Goal: Task Accomplishment & Management: Use online tool/utility

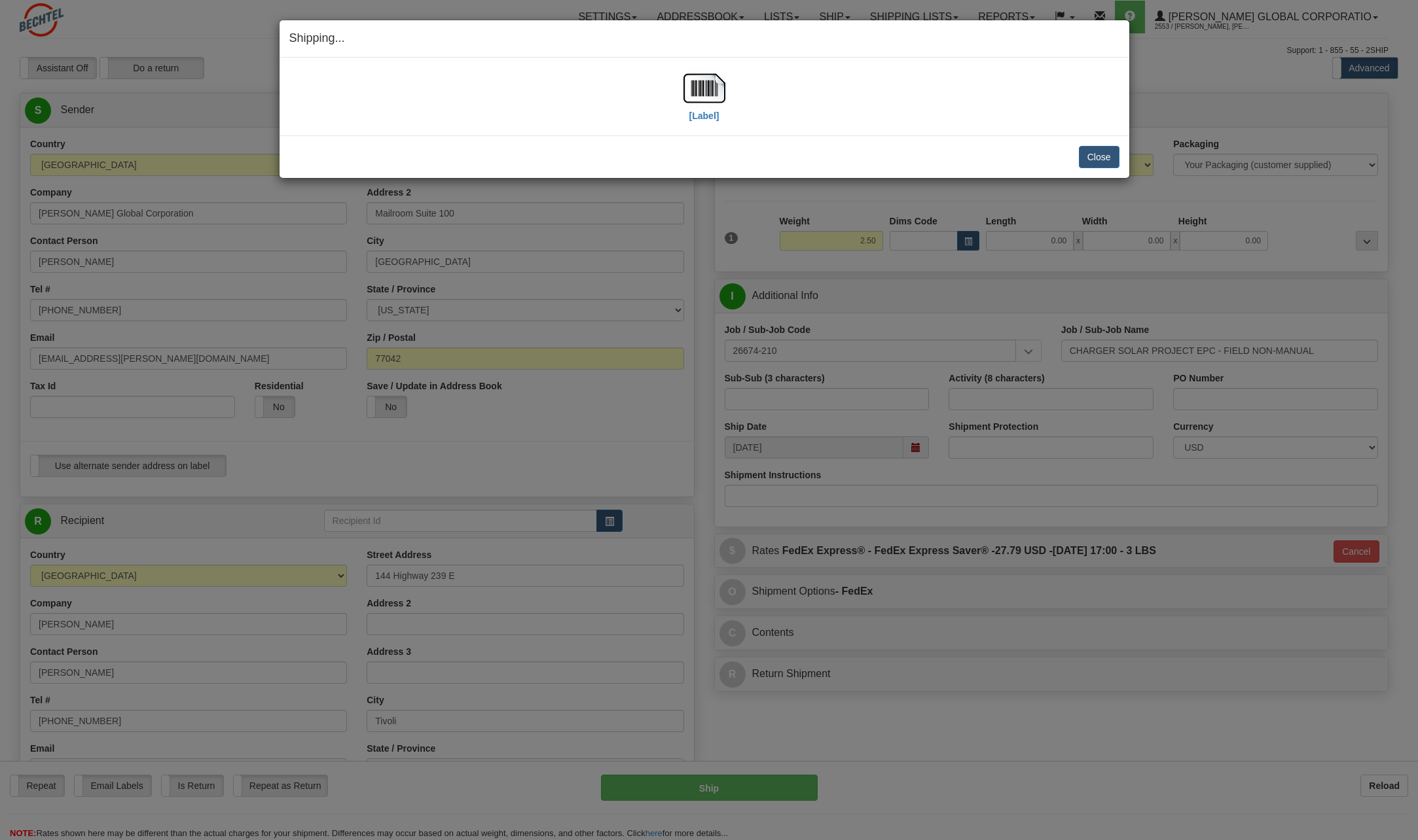
select select "[GEOGRAPHIC_DATA]"
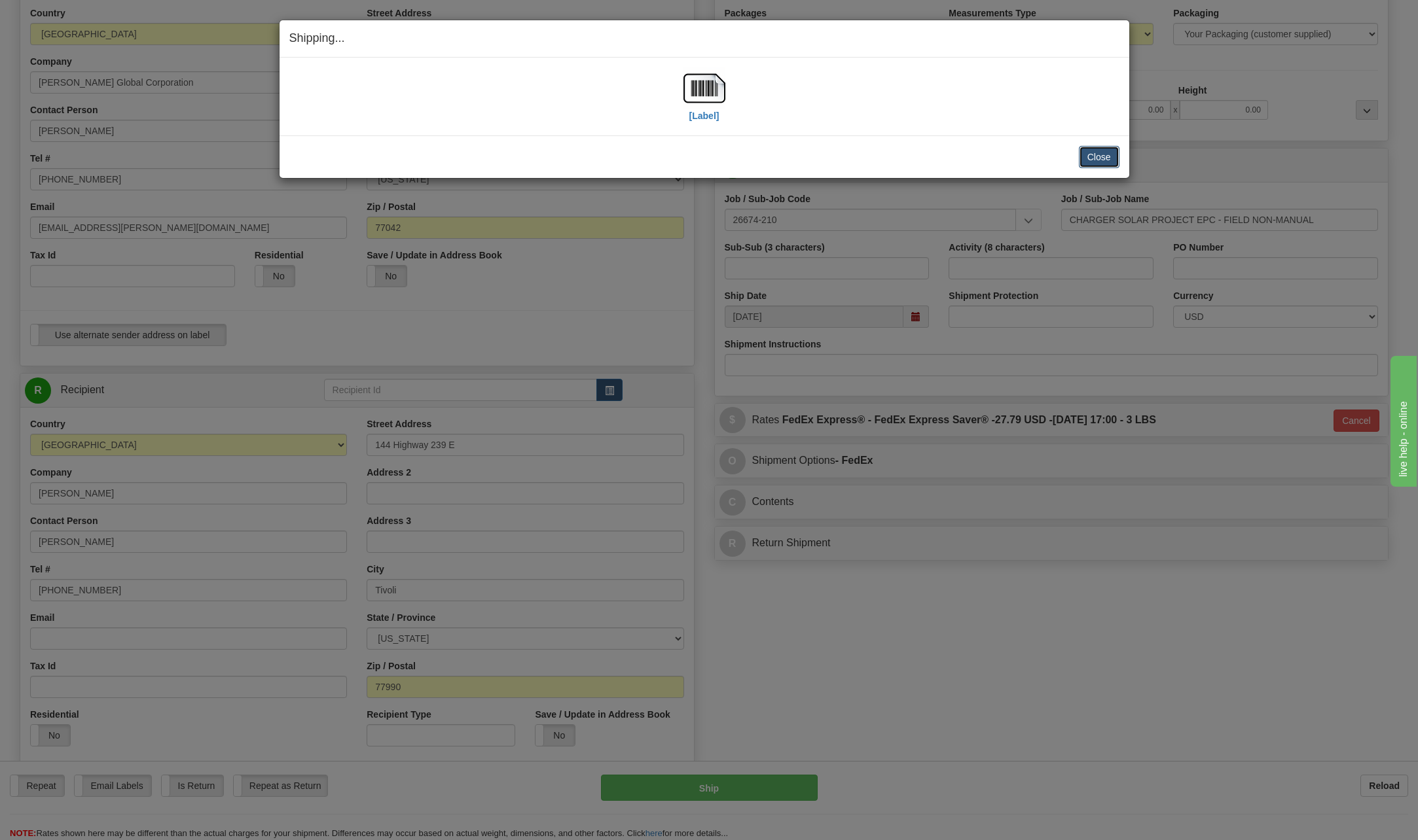
click at [1093, 162] on button "Close" at bounding box center [1099, 157] width 41 height 22
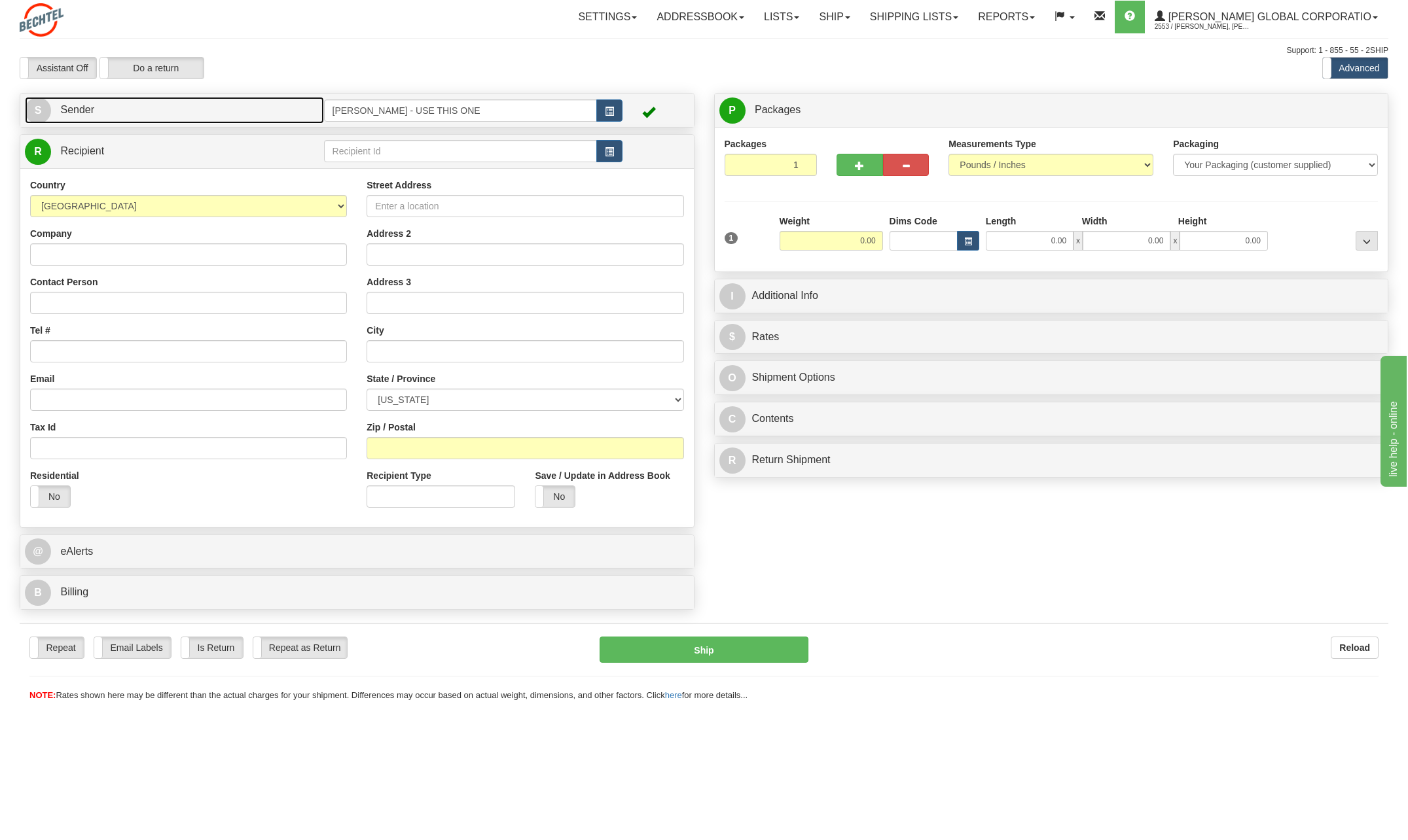
click at [42, 111] on span "S" at bounding box center [38, 111] width 26 height 26
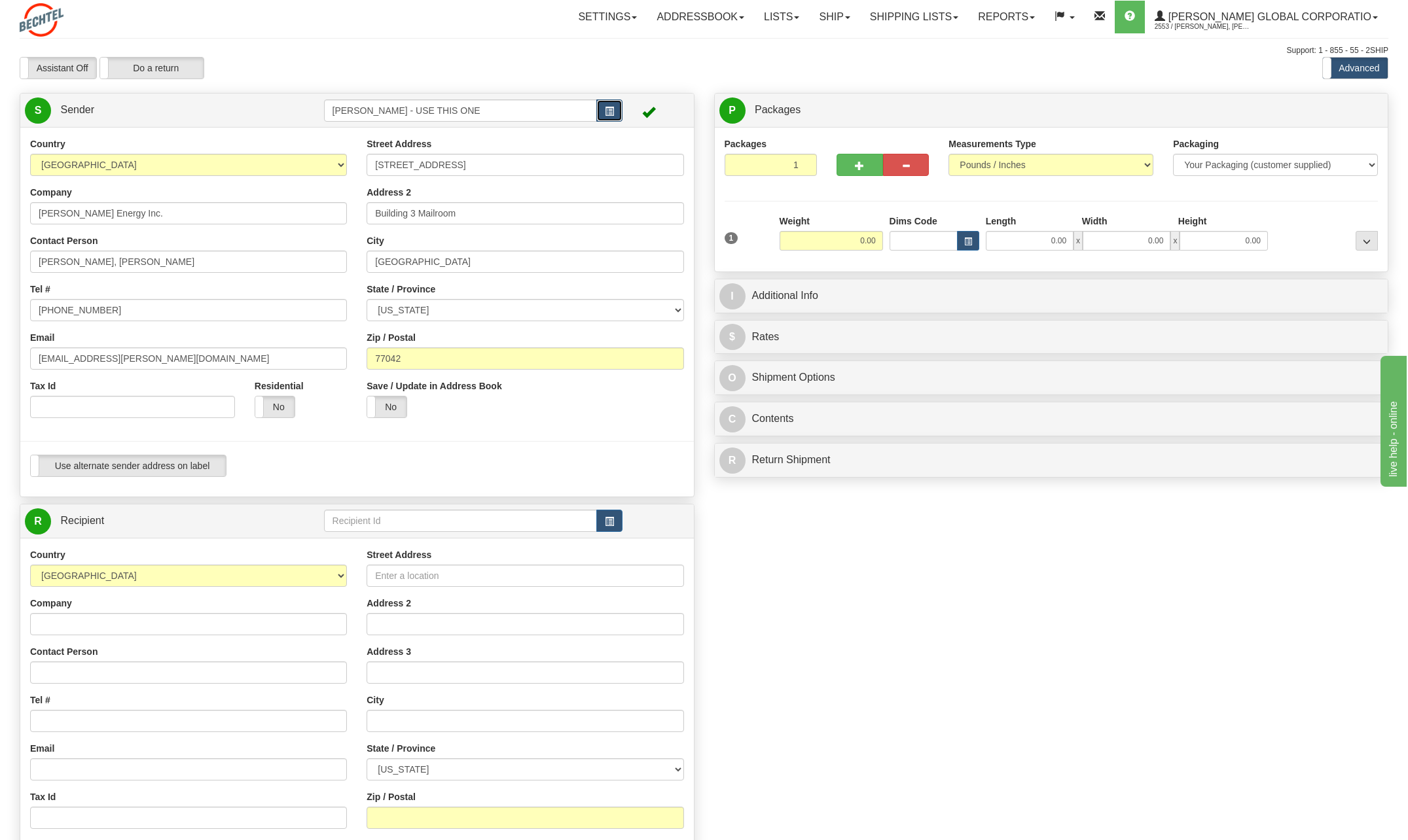
click at [605, 107] on span "button" at bounding box center [609, 111] width 9 height 8
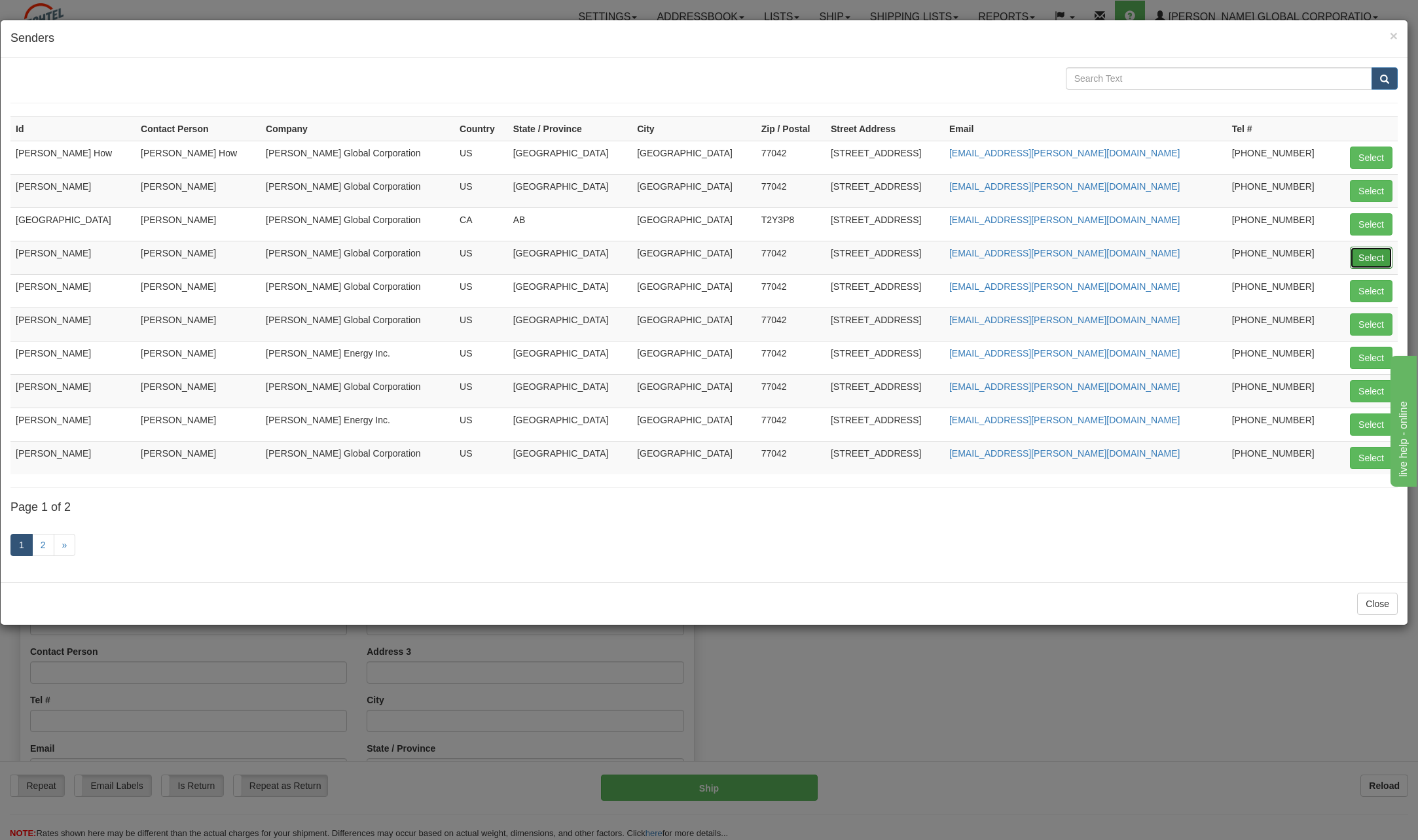
click at [1375, 259] on button "Select" at bounding box center [1372, 258] width 43 height 22
type input "[PERSON_NAME]"
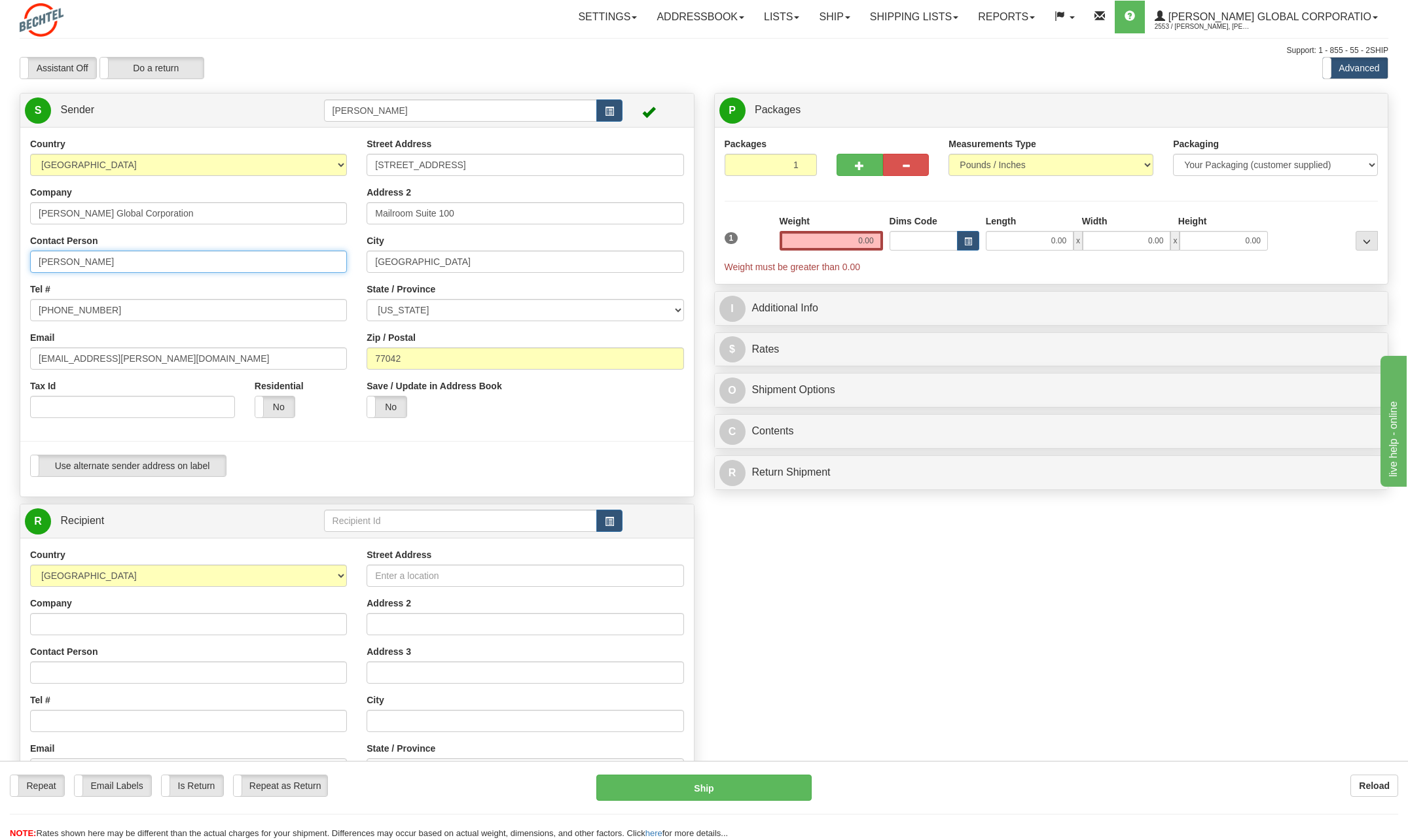
click at [141, 257] on input "[PERSON_NAME]" at bounding box center [189, 261] width 317 height 22
type input "C"
type input "Jamie Derringer"
click at [114, 309] on input "[PHONE_NUMBER]" at bounding box center [189, 310] width 317 height 22
type input "713 235-2064"
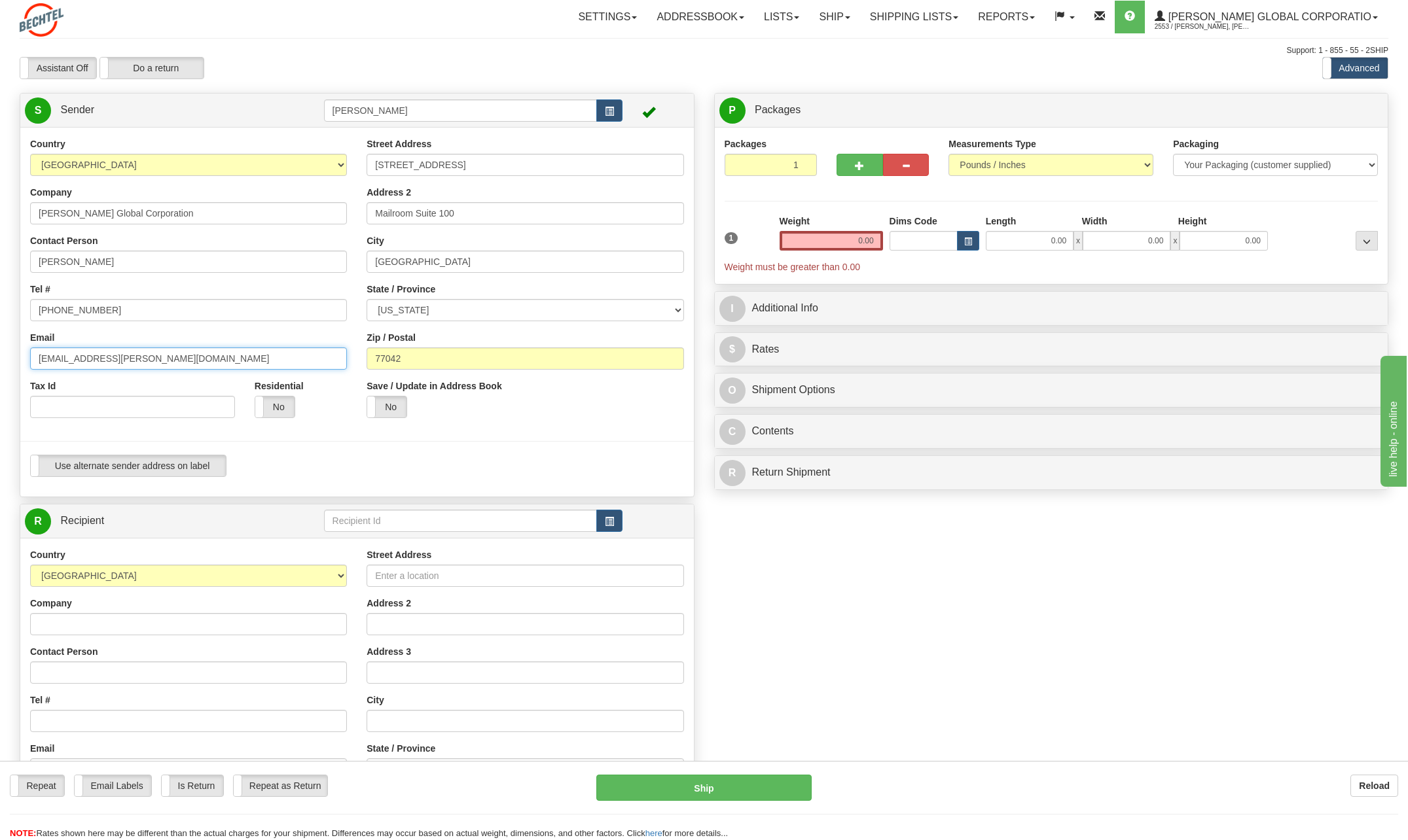
drag, startPoint x: 78, startPoint y: 355, endPoint x: 17, endPoint y: 358, distance: 61.1
click at [20, 358] on div "Country AFGHANISTAN ALAND ISLANDS ALBANIA ALGERIA AMERICAN SAMOA ANDORRA ANGOLA…" at bounding box center [357, 312] width 674 height 349
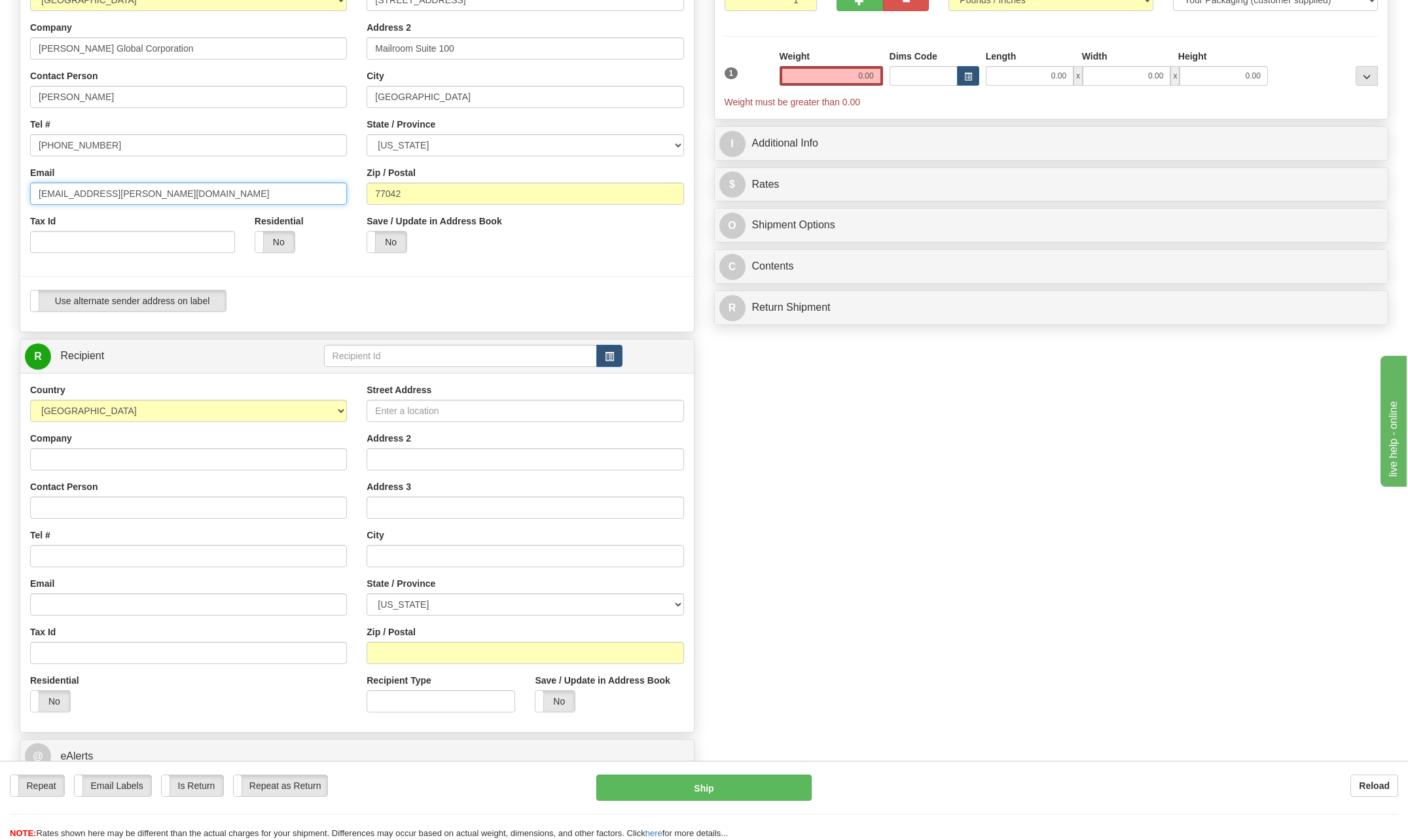
scroll to position [196, 0]
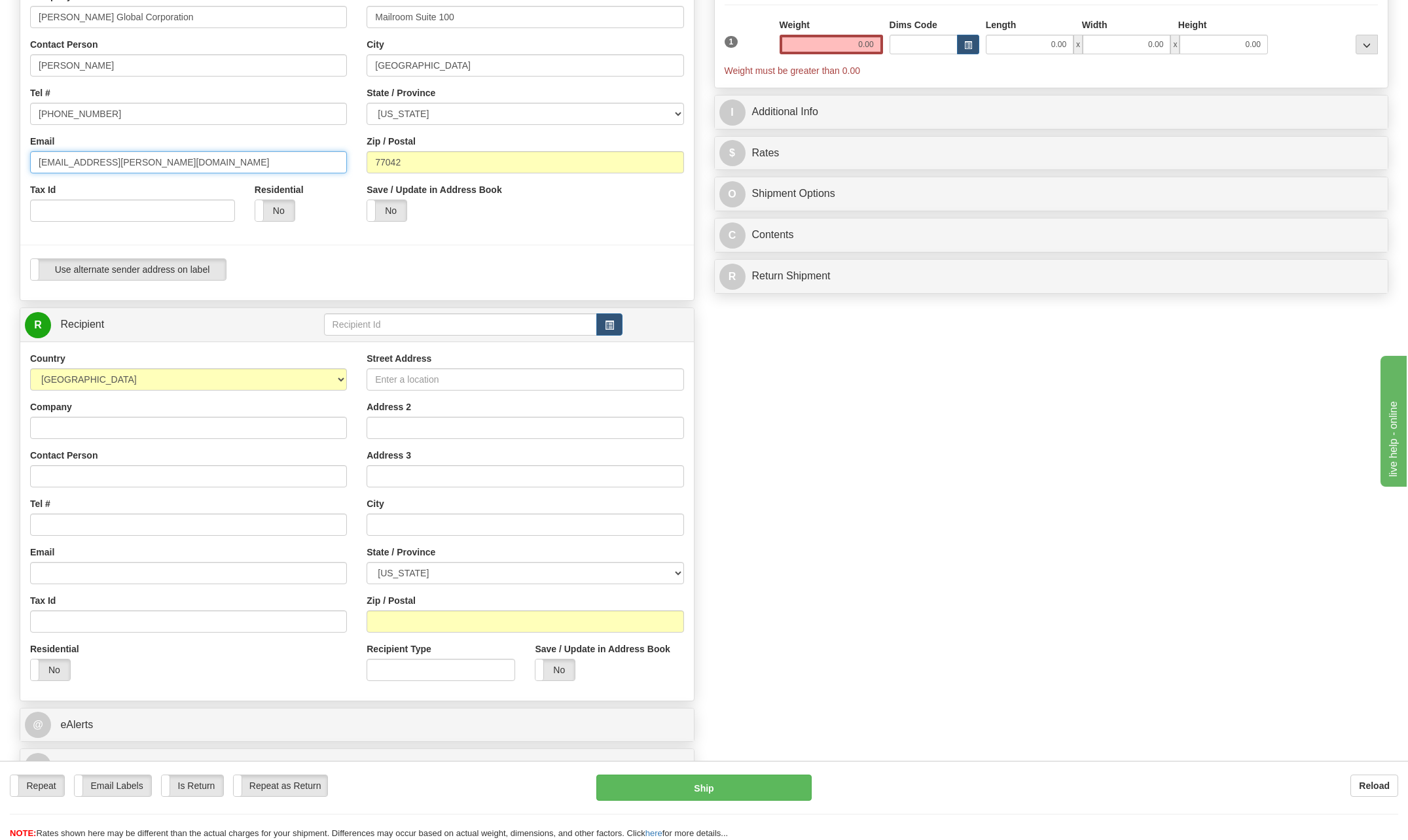
type input "jderring@bechtel.com"
click at [66, 472] on input "Contact Person" at bounding box center [189, 476] width 317 height 22
click at [96, 479] on input "P" at bounding box center [189, 476] width 317 height 22
type input "Paul Marsden"
click at [75, 524] on input "Tel #" at bounding box center [189, 525] width 317 height 22
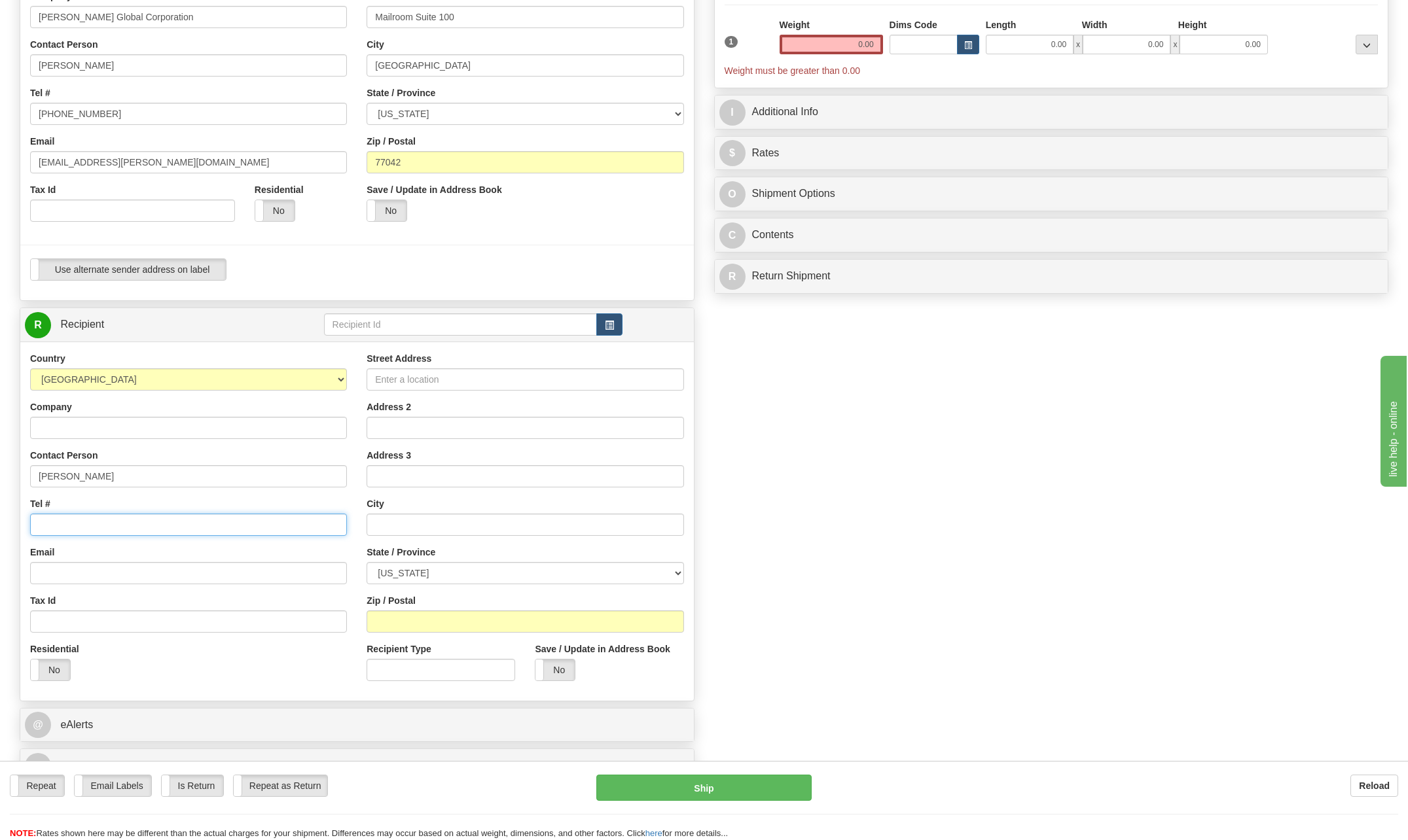
drag, startPoint x: 71, startPoint y: 522, endPoint x: 57, endPoint y: 518, distance: 14.6
click at [57, 518] on input "Tel #" at bounding box center [189, 525] width 317 height 22
type input "71"
drag, startPoint x: 64, startPoint y: 519, endPoint x: 16, endPoint y: 519, distance: 48.0
click at [16, 519] on div "Create a label for the return Create Pickup Without Label S Sender CHARLIE NGUY…" at bounding box center [357, 343] width 694 height 893
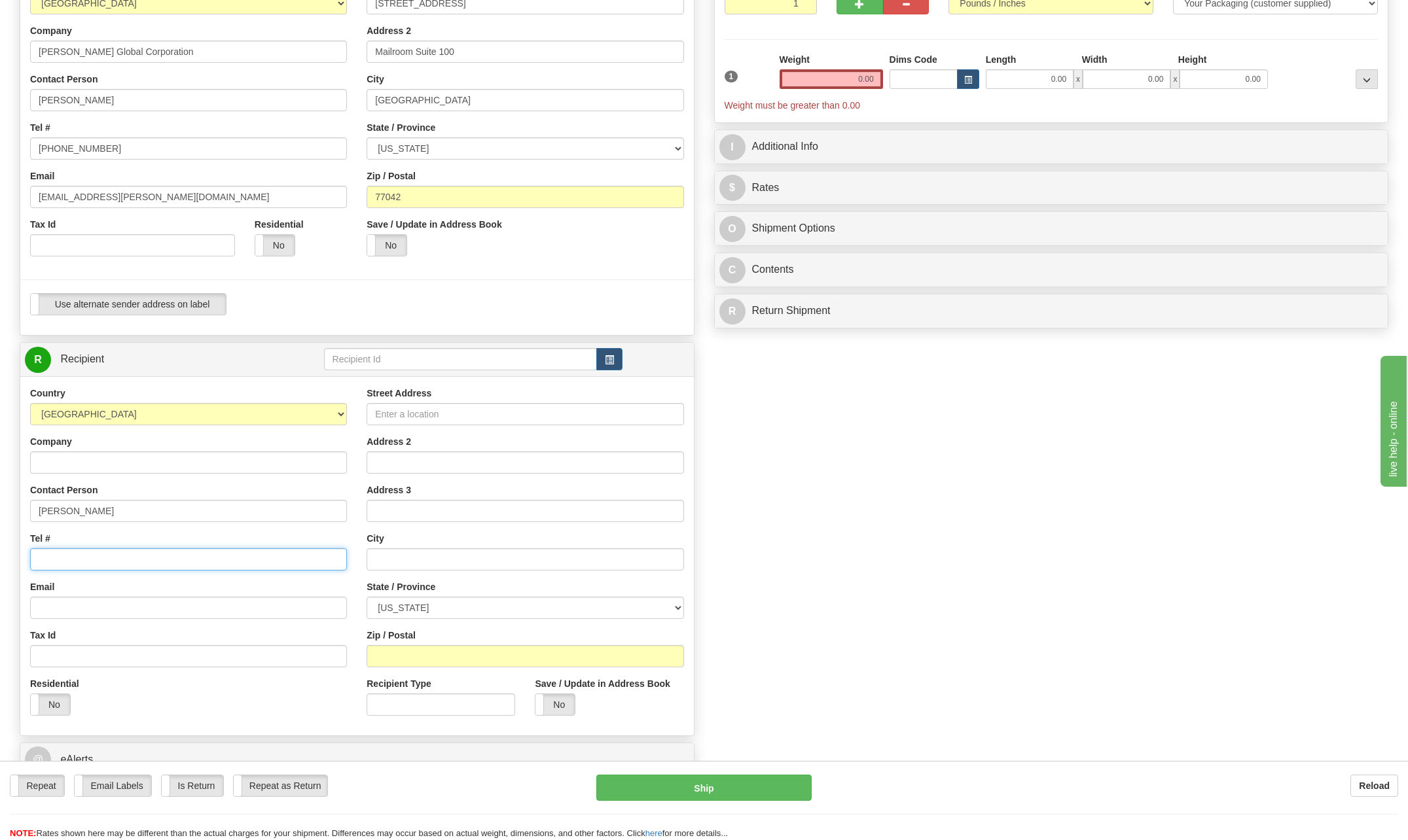
scroll to position [131, 0]
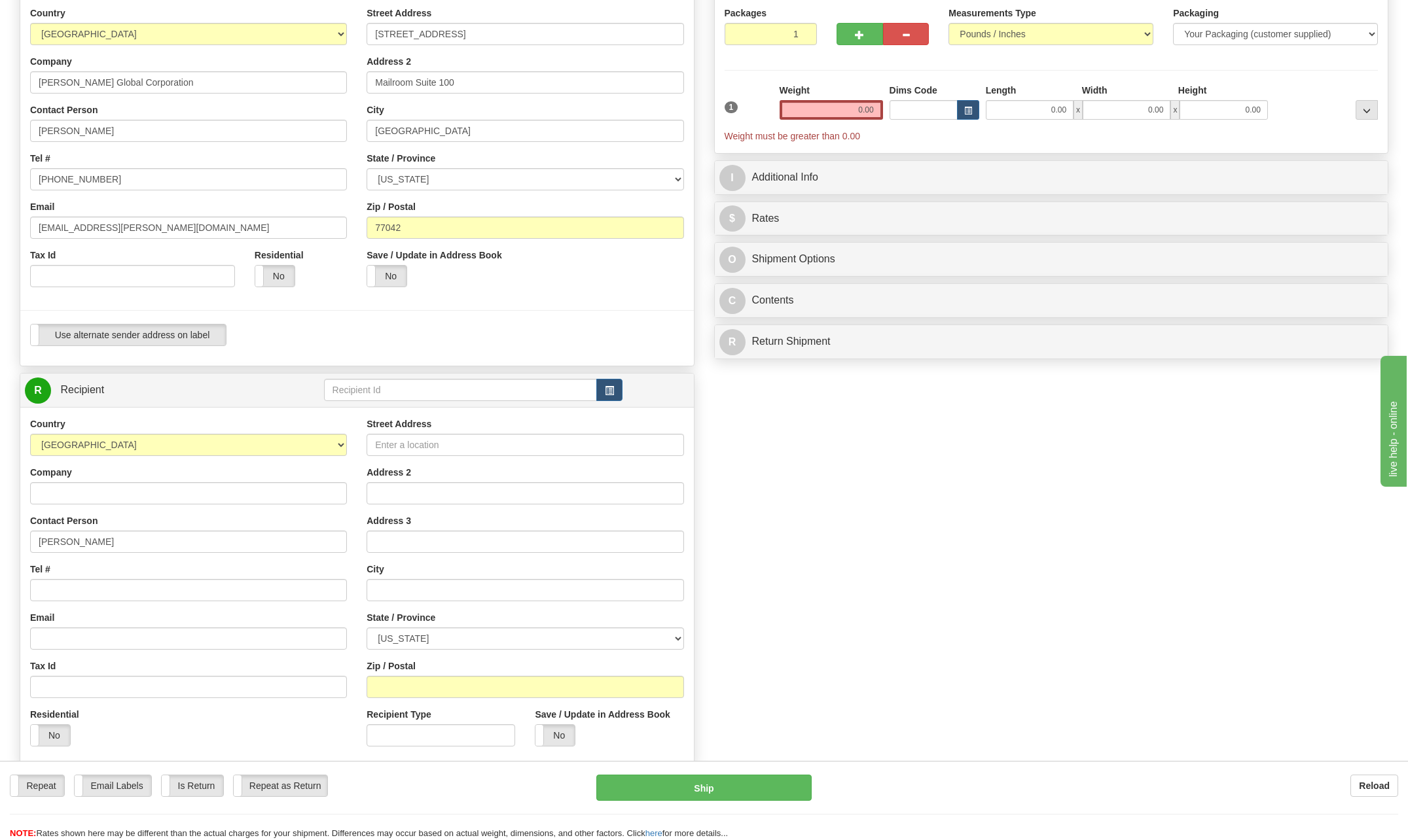
drag, startPoint x: 62, startPoint y: 577, endPoint x: 55, endPoint y: 585, distance: 10.6
click at [61, 577] on div "Tel #" at bounding box center [189, 582] width 317 height 39
click at [55, 585] on input "Tel #" at bounding box center [189, 590] width 317 height 22
click at [74, 588] on input "281" at bounding box center [189, 590] width 317 height 22
type input "2"
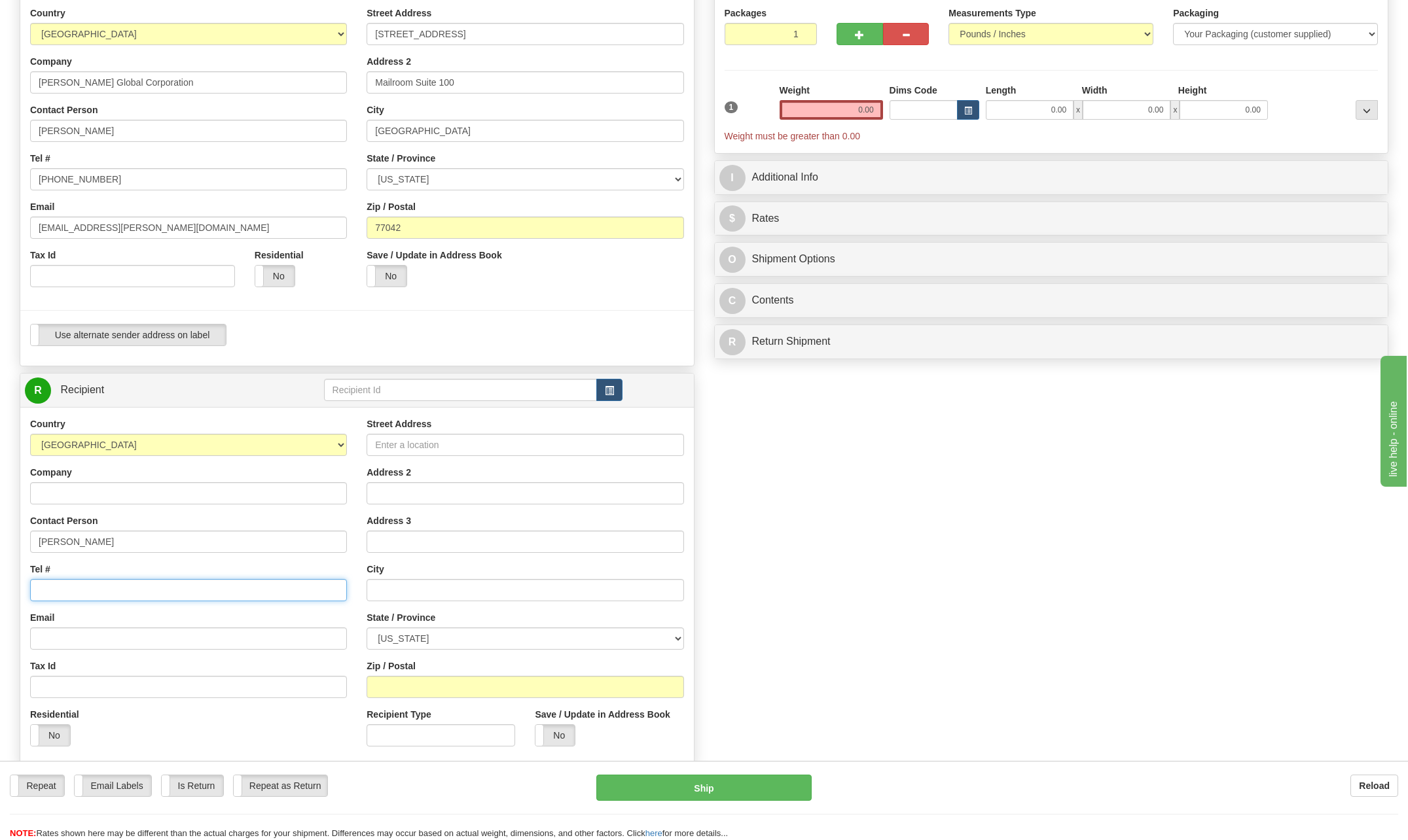
click at [68, 593] on input "Tel #" at bounding box center [189, 590] width 317 height 22
click at [70, 594] on input "713 3" at bounding box center [189, 590] width 317 height 22
type input "7"
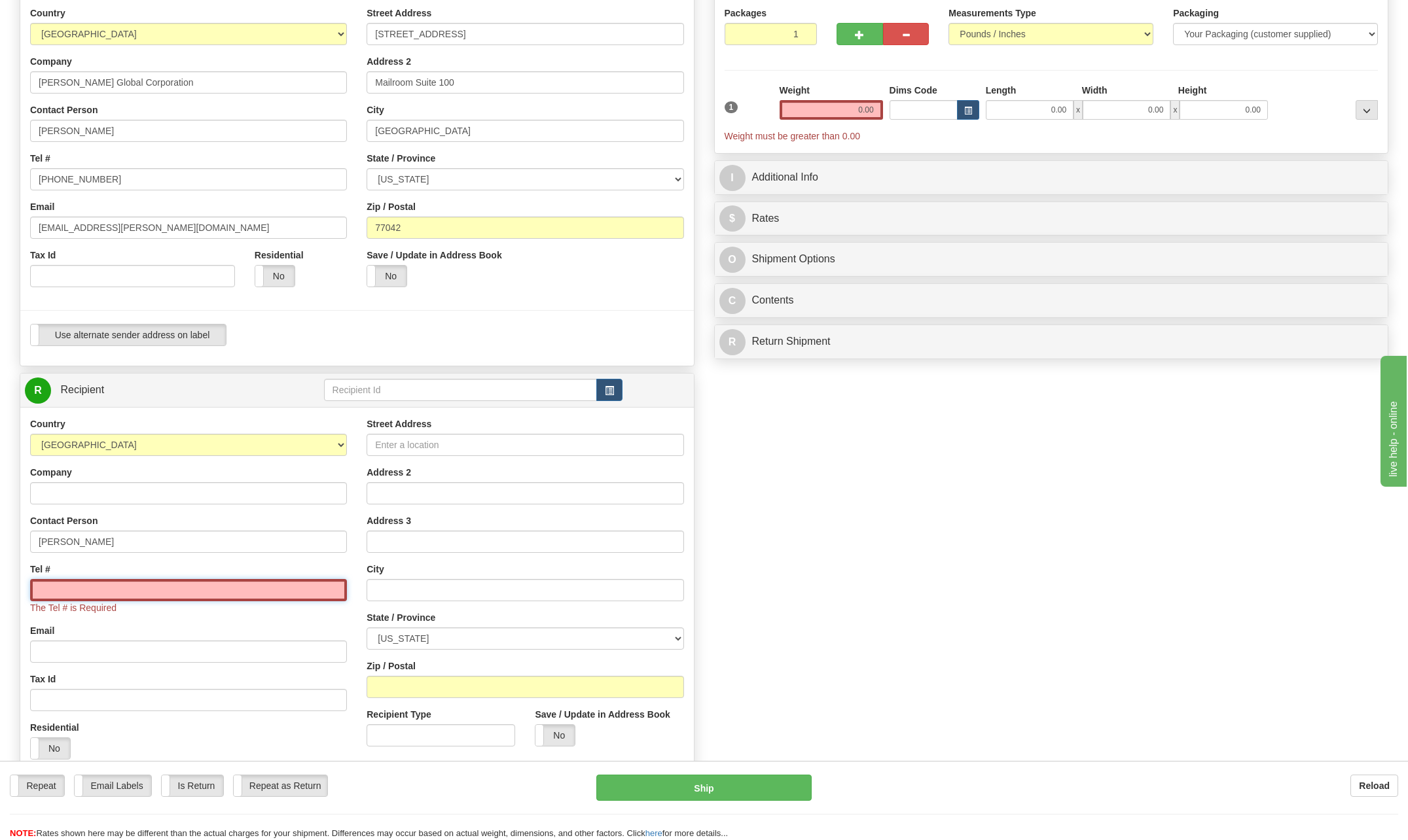
click at [70, 590] on input "Tel #" at bounding box center [189, 590] width 317 height 22
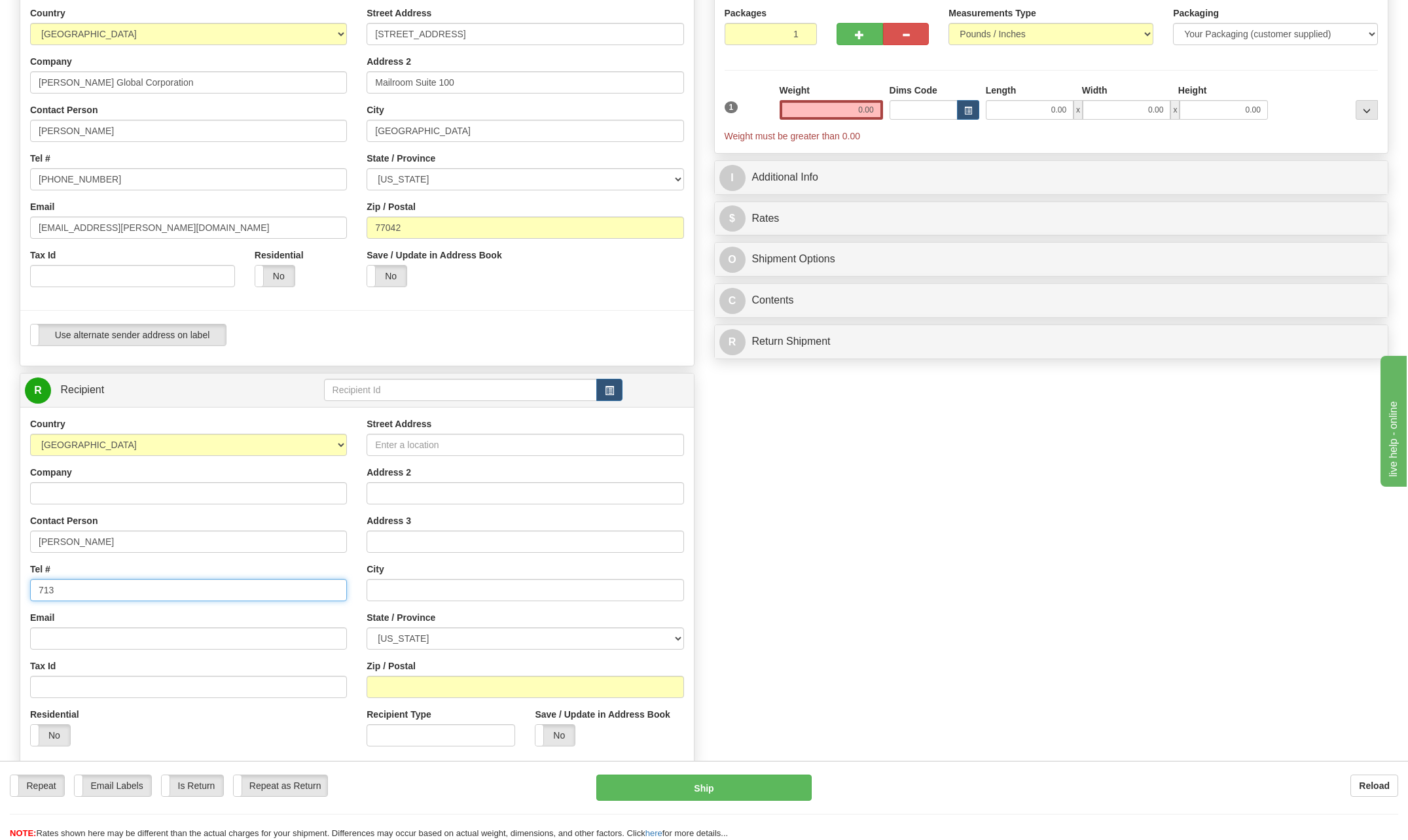
click at [62, 593] on input "713" at bounding box center [189, 590] width 317 height 22
type input "[PHONE_NUMBER]"
click at [390, 446] on input "Street Address" at bounding box center [525, 445] width 317 height 22
type input "6018 Park Circle Drive"
click at [403, 592] on input "text" at bounding box center [525, 590] width 317 height 22
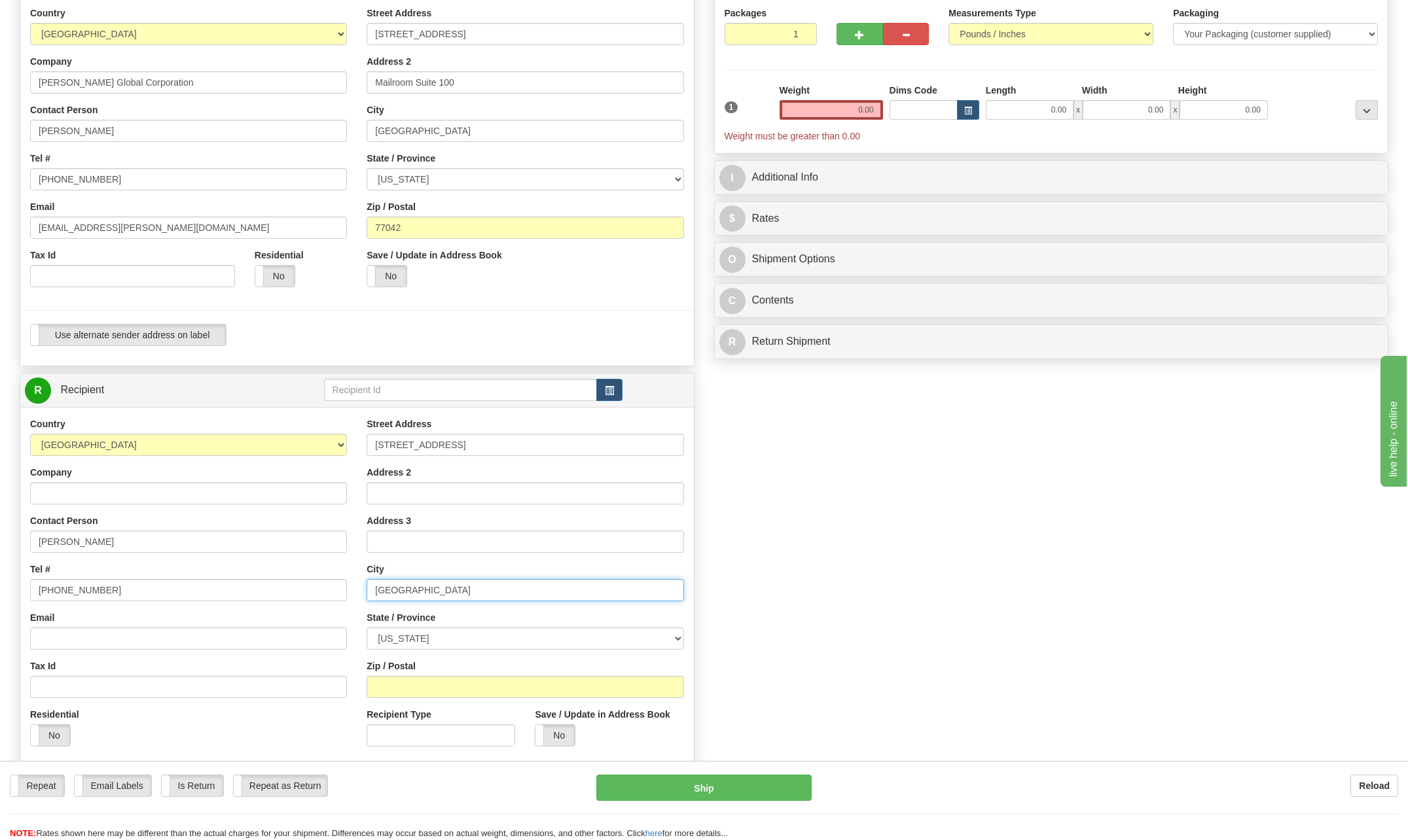
type input "[GEOGRAPHIC_DATA]"
click at [678, 635] on select "[US_STATE] [US_STATE] [US_STATE] [US_STATE] Armed Forces America Armed Forces E…" at bounding box center [525, 639] width 317 height 22
select select "[GEOGRAPHIC_DATA]"
click at [367, 628] on select "[US_STATE] [US_STATE] [US_STATE] [US_STATE] Armed Forces America Armed Forces E…" at bounding box center [525, 639] width 317 height 22
click at [404, 680] on input "Zip / Postal" at bounding box center [525, 687] width 317 height 22
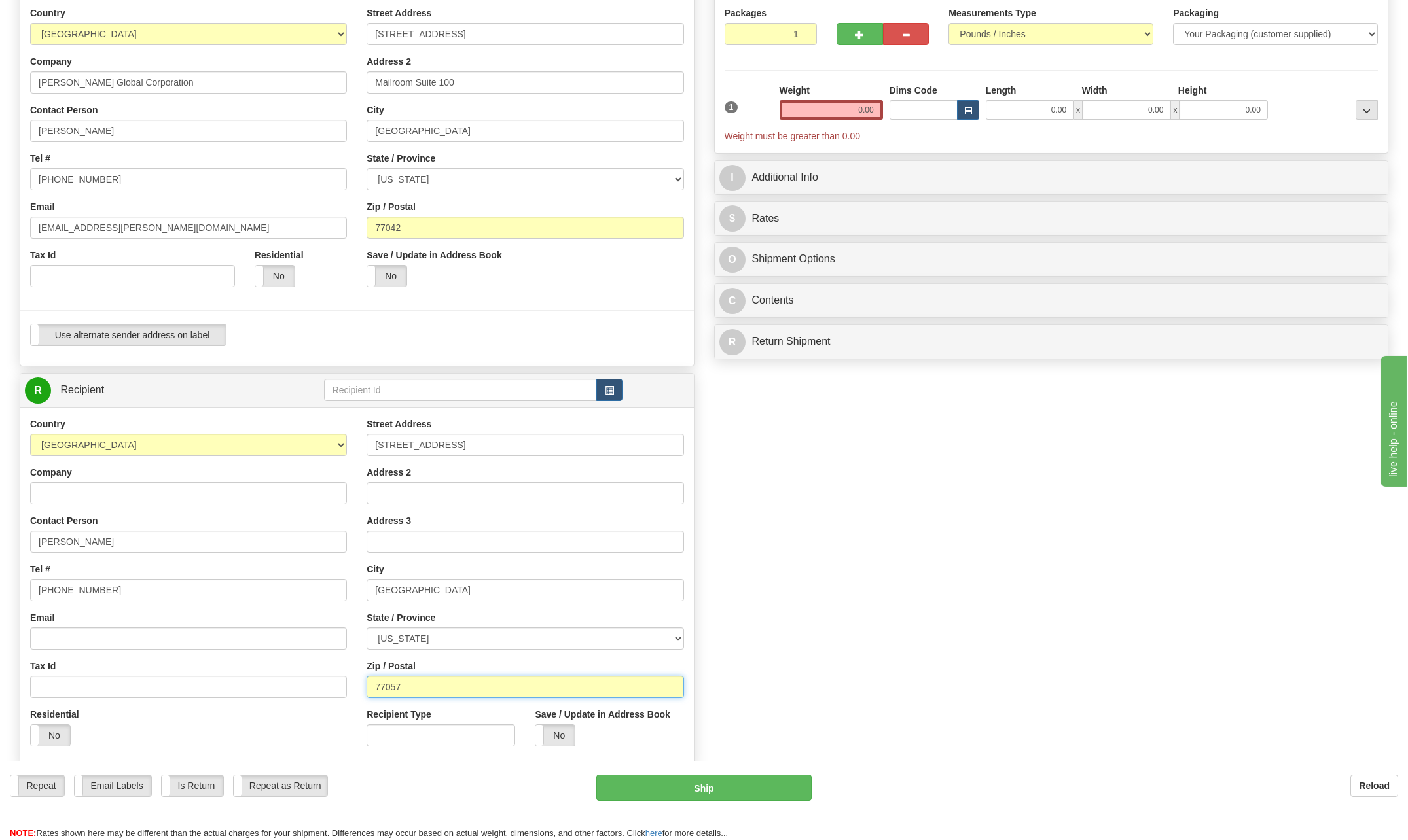
type input "77057"
drag, startPoint x: 857, startPoint y: 109, endPoint x: 1017, endPoint y: 114, distance: 160.1
click at [1017, 114] on div "1 Weight 0.00 Dims Code 0.00" at bounding box center [1051, 113] width 660 height 59
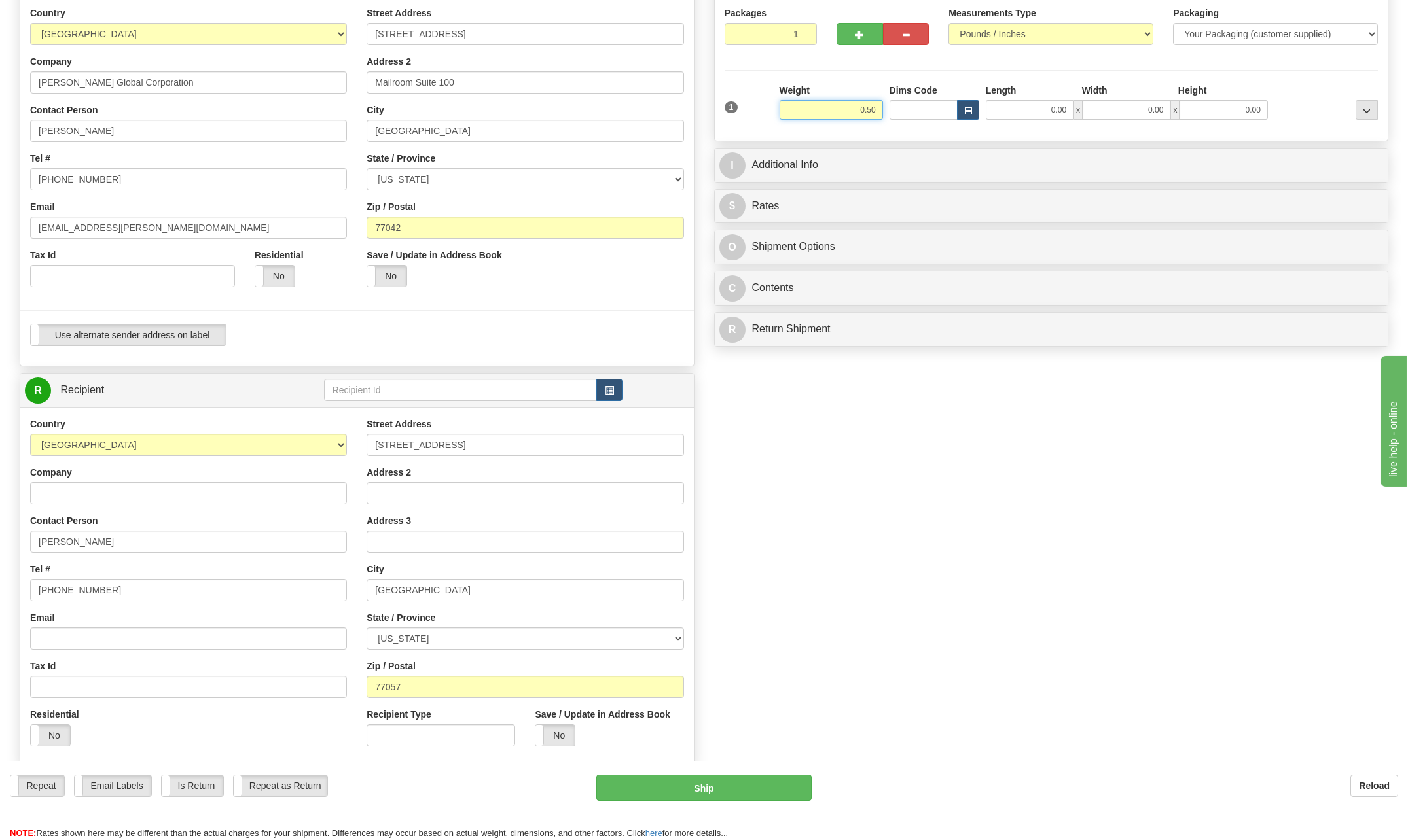
type input "0.50"
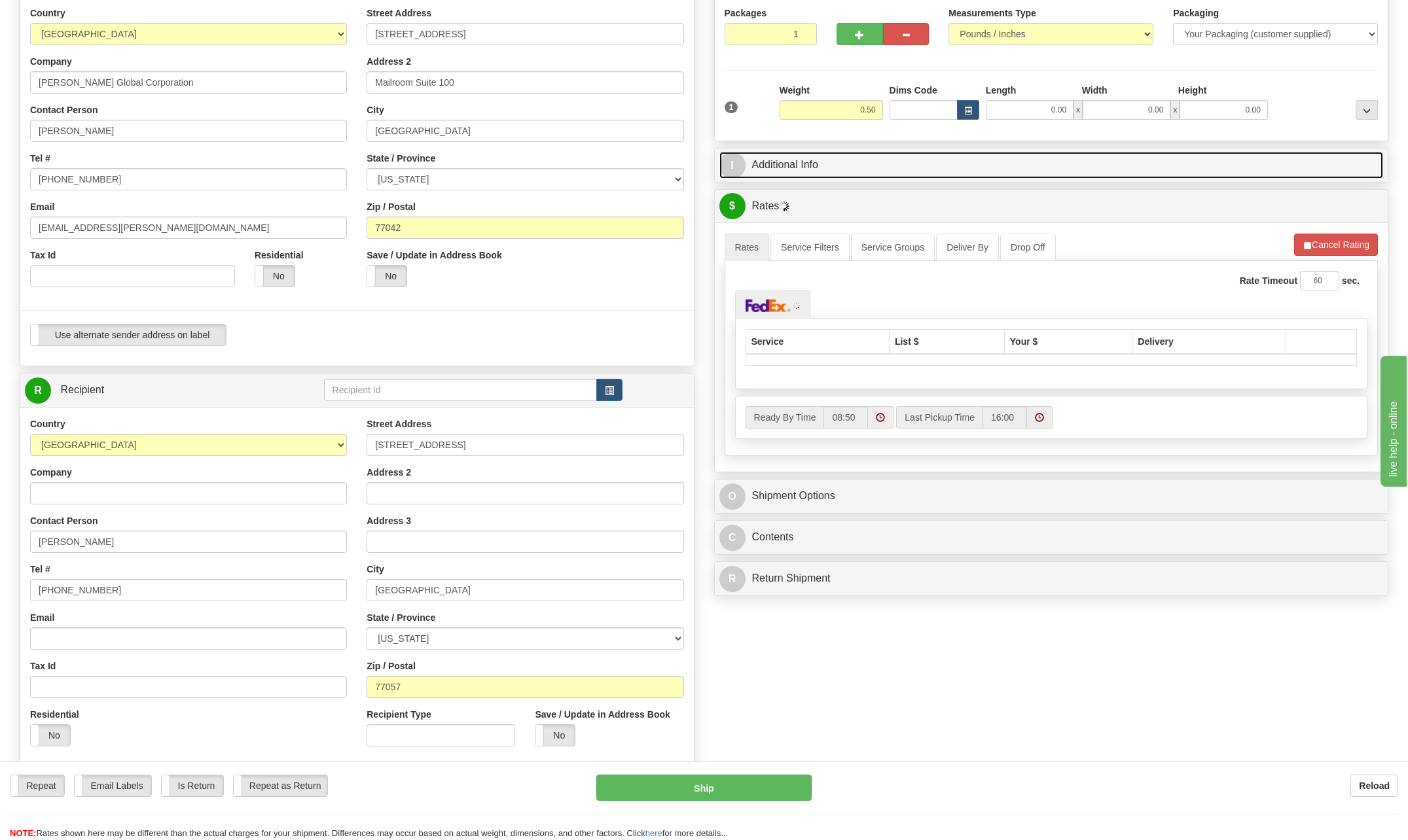
click at [737, 165] on span "I" at bounding box center [732, 166] width 26 height 26
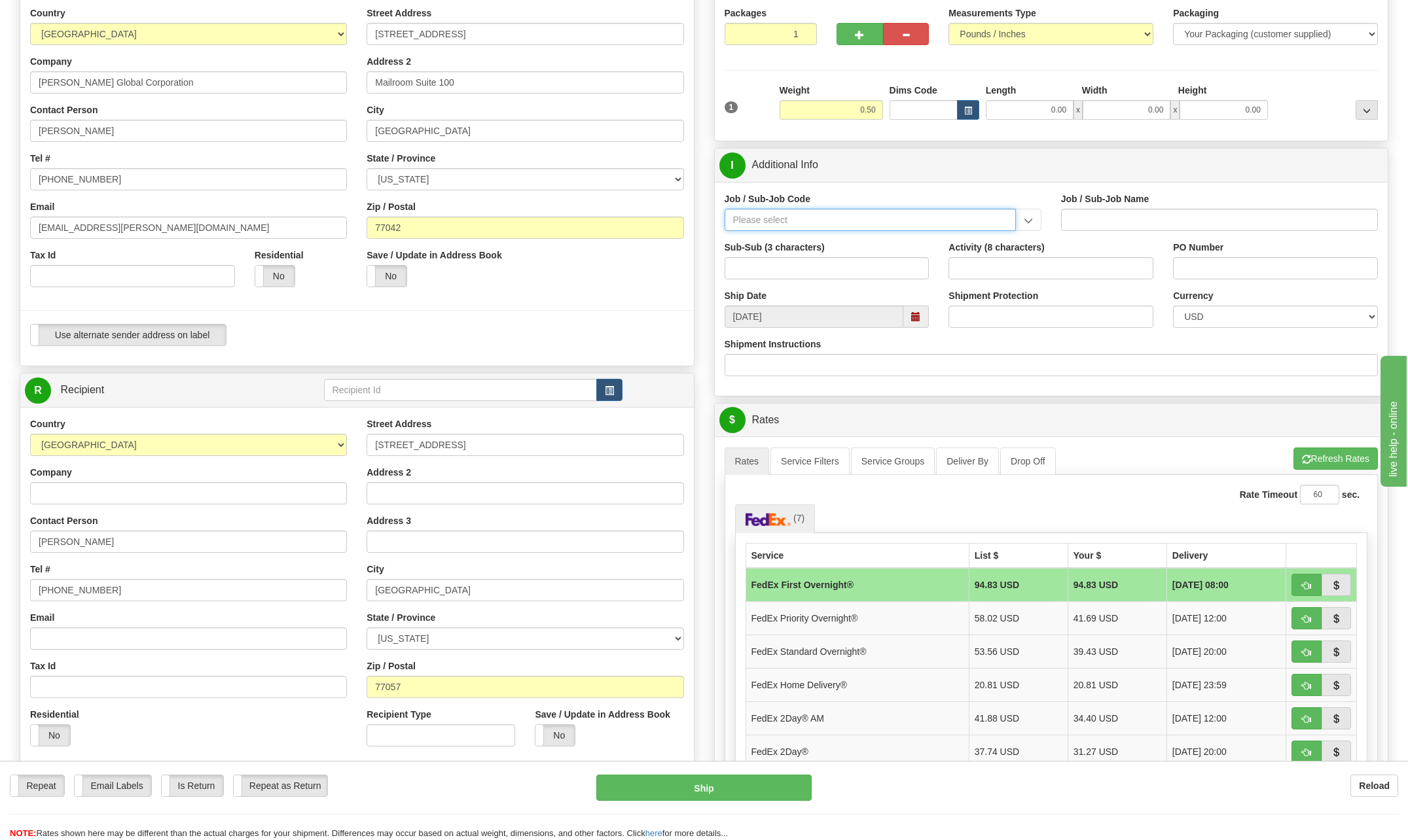
click at [776, 220] on input "Job / Sub-Job Code" at bounding box center [870, 220] width 291 height 22
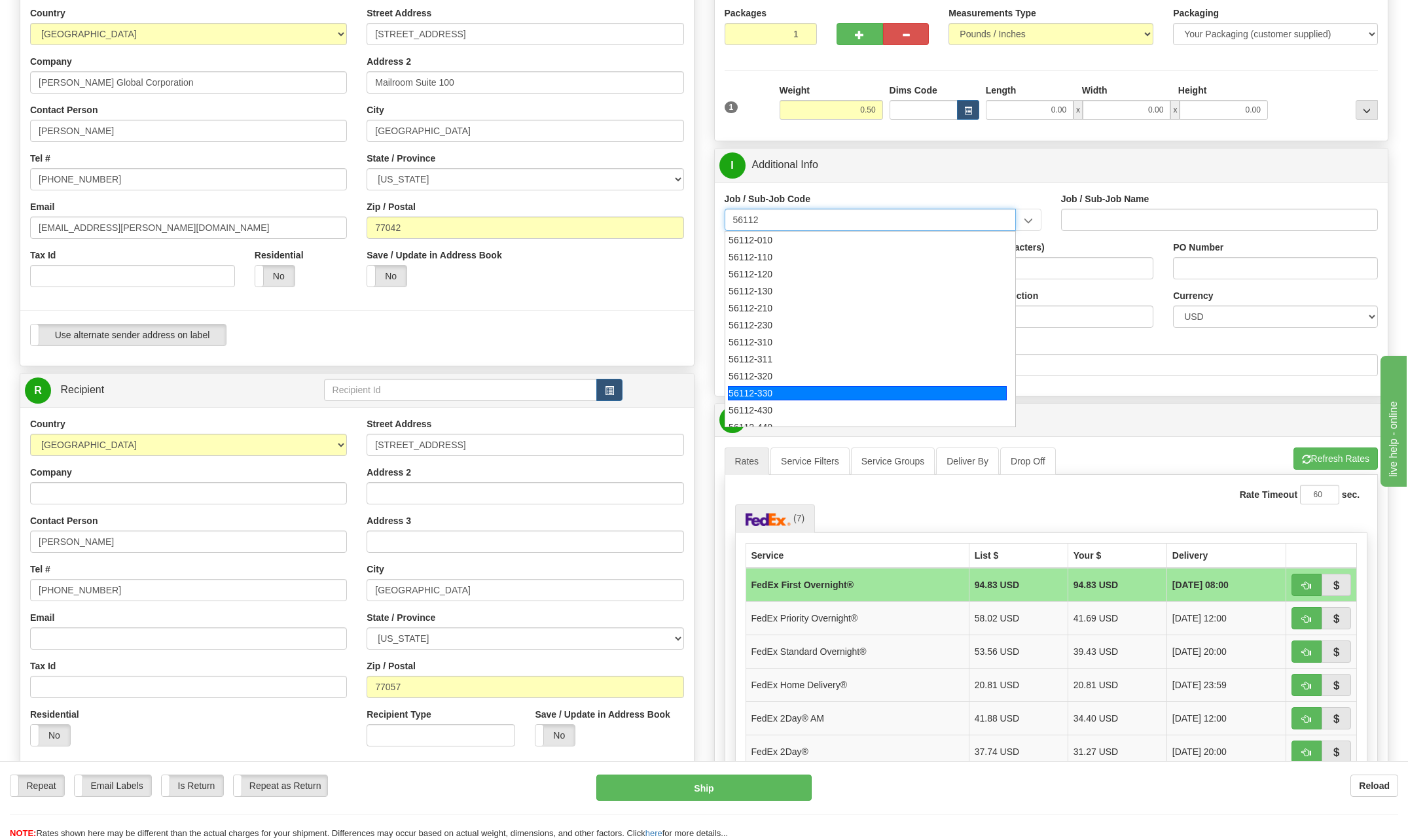
click at [768, 391] on div "56112-330" at bounding box center [867, 393] width 279 height 15
type input "56112-330"
type input "CITY WEST - TIER 3 - MAIL DISTRIBUTION SERVICES"
type input "56112-330"
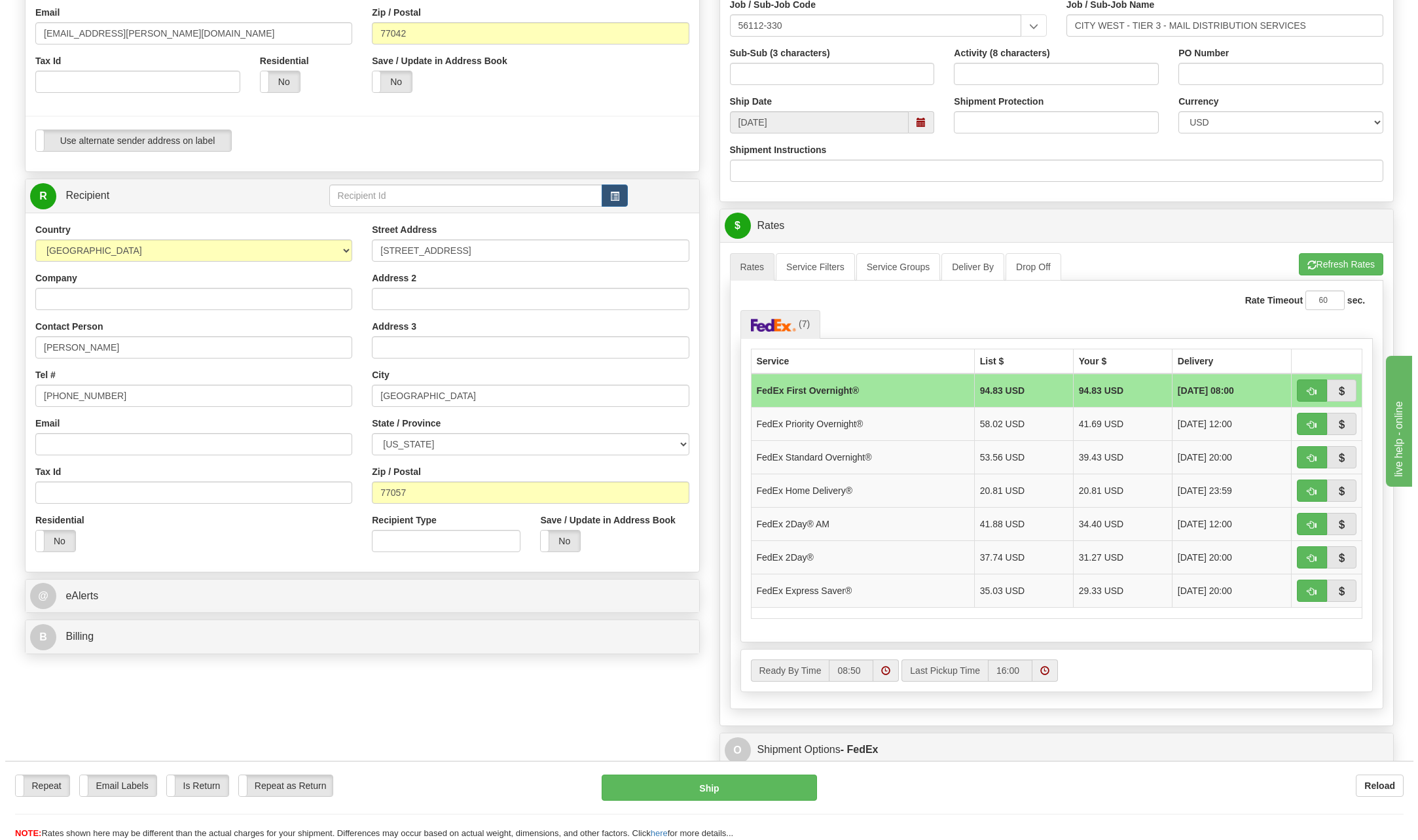
scroll to position [327, 0]
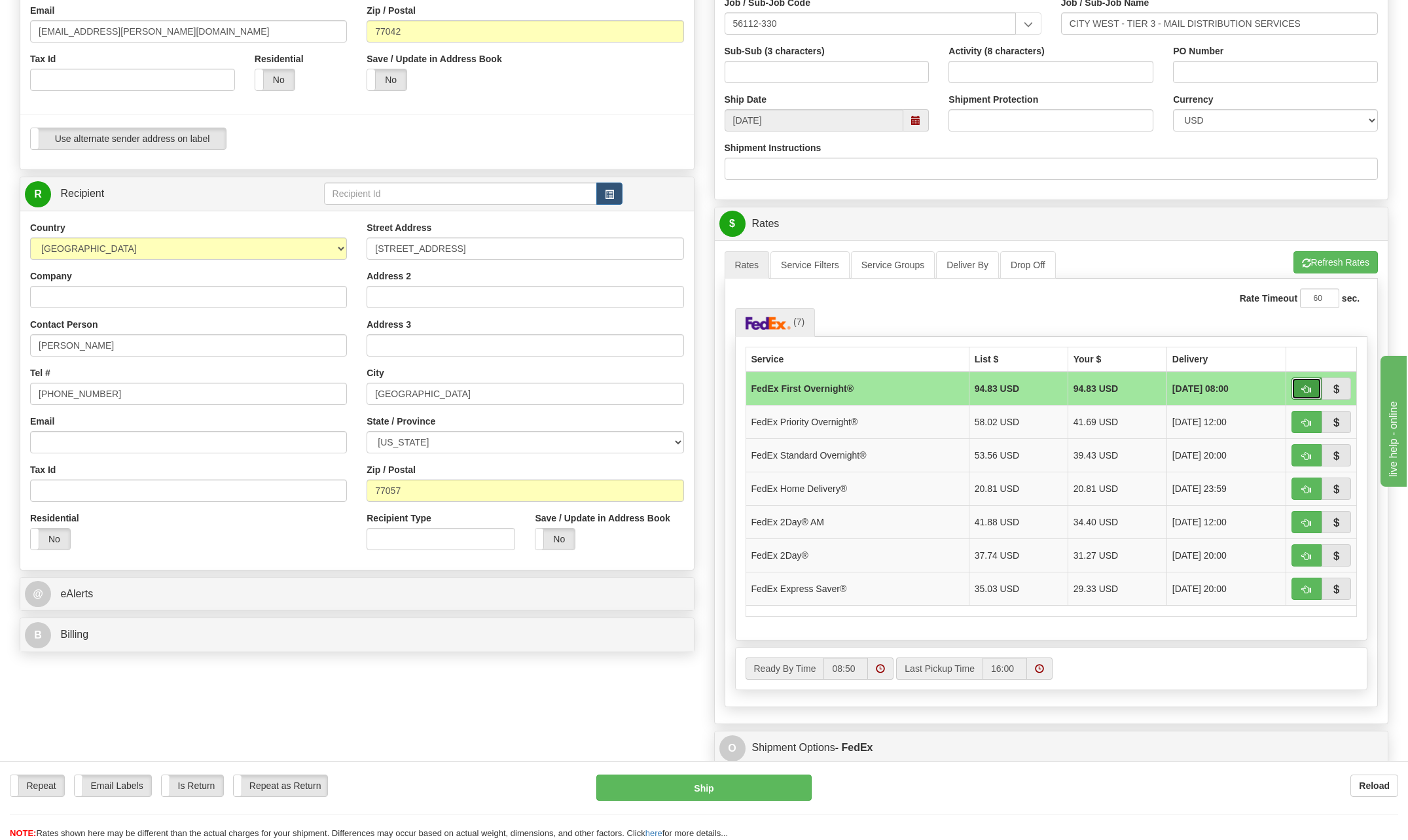
click at [1300, 391] on button "button" at bounding box center [1306, 389] width 30 height 22
type input "06"
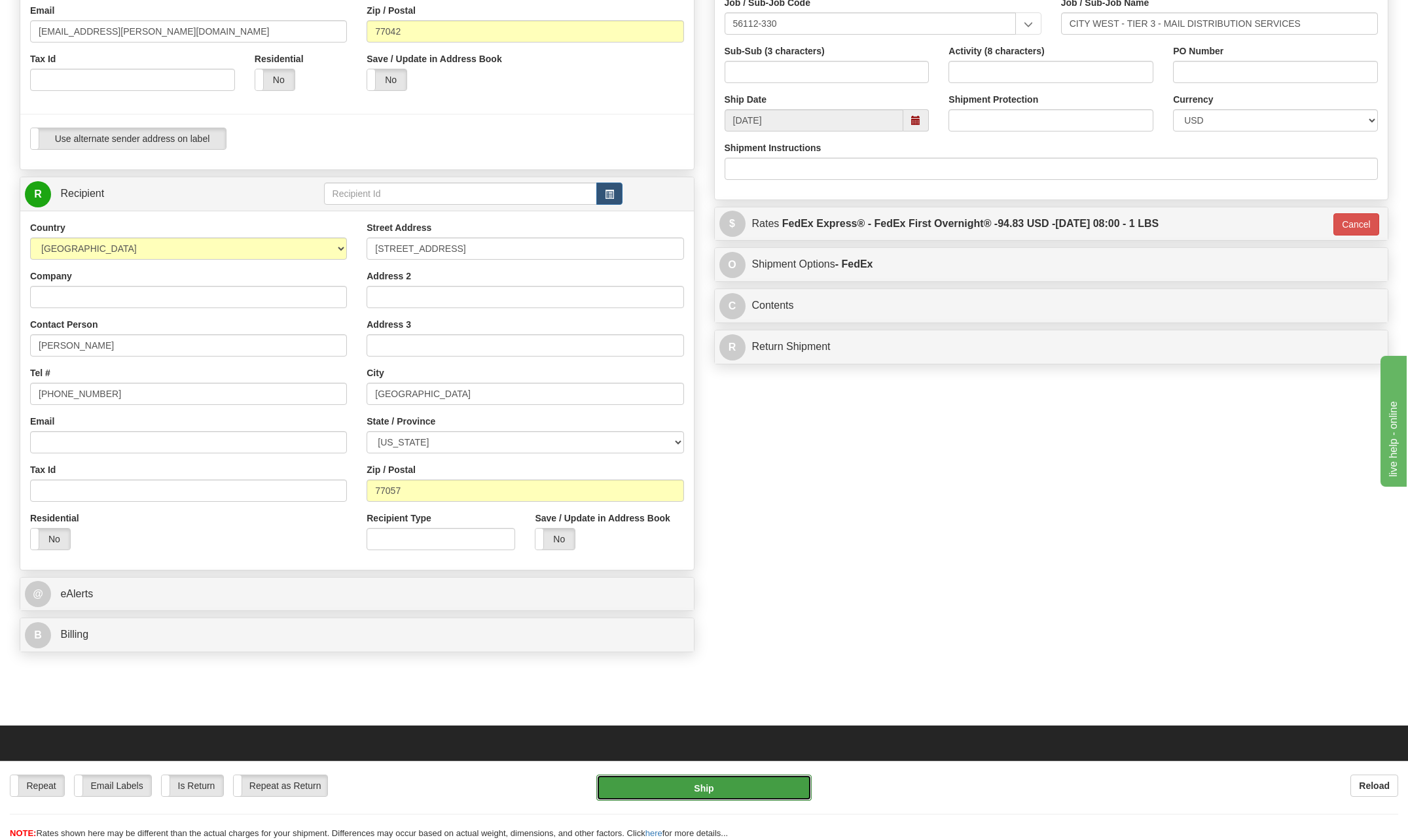
click at [761, 788] on button "Ship" at bounding box center [703, 788] width 215 height 26
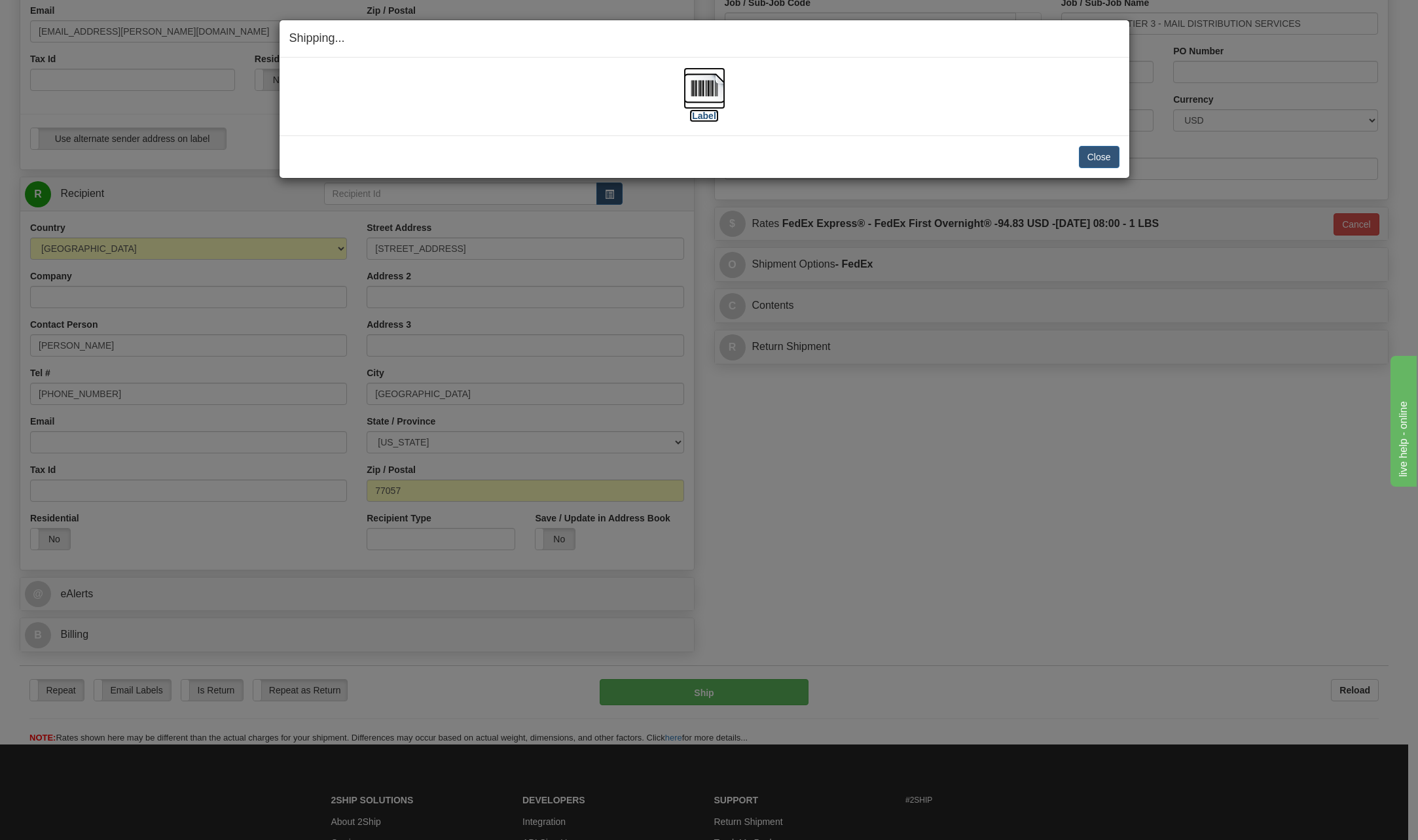
click at [703, 97] on img at bounding box center [704, 88] width 42 height 42
click at [709, 91] on img at bounding box center [704, 88] width 42 height 42
click at [1096, 160] on button "Close" at bounding box center [1099, 157] width 41 height 22
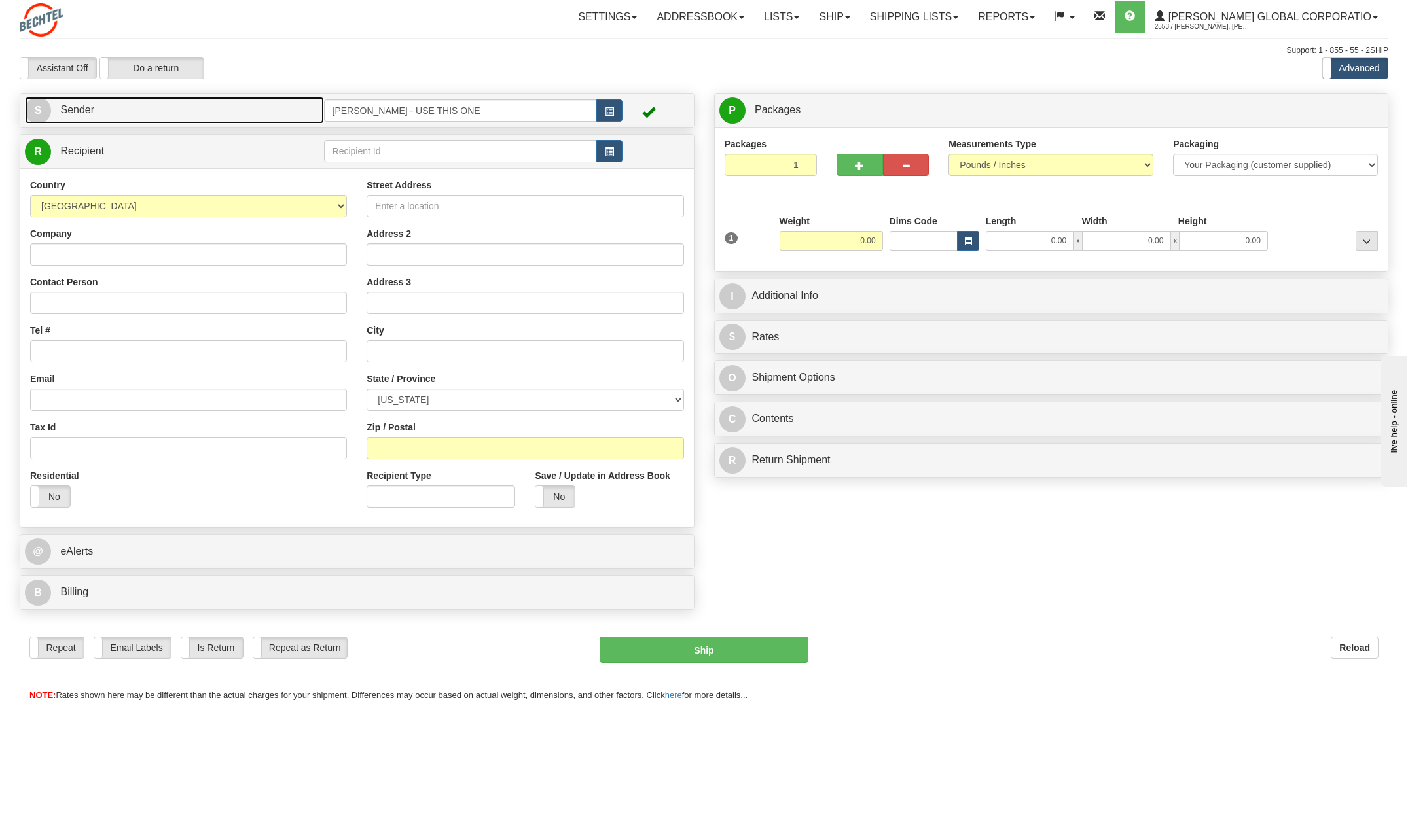
click at [43, 109] on span "S" at bounding box center [38, 111] width 26 height 26
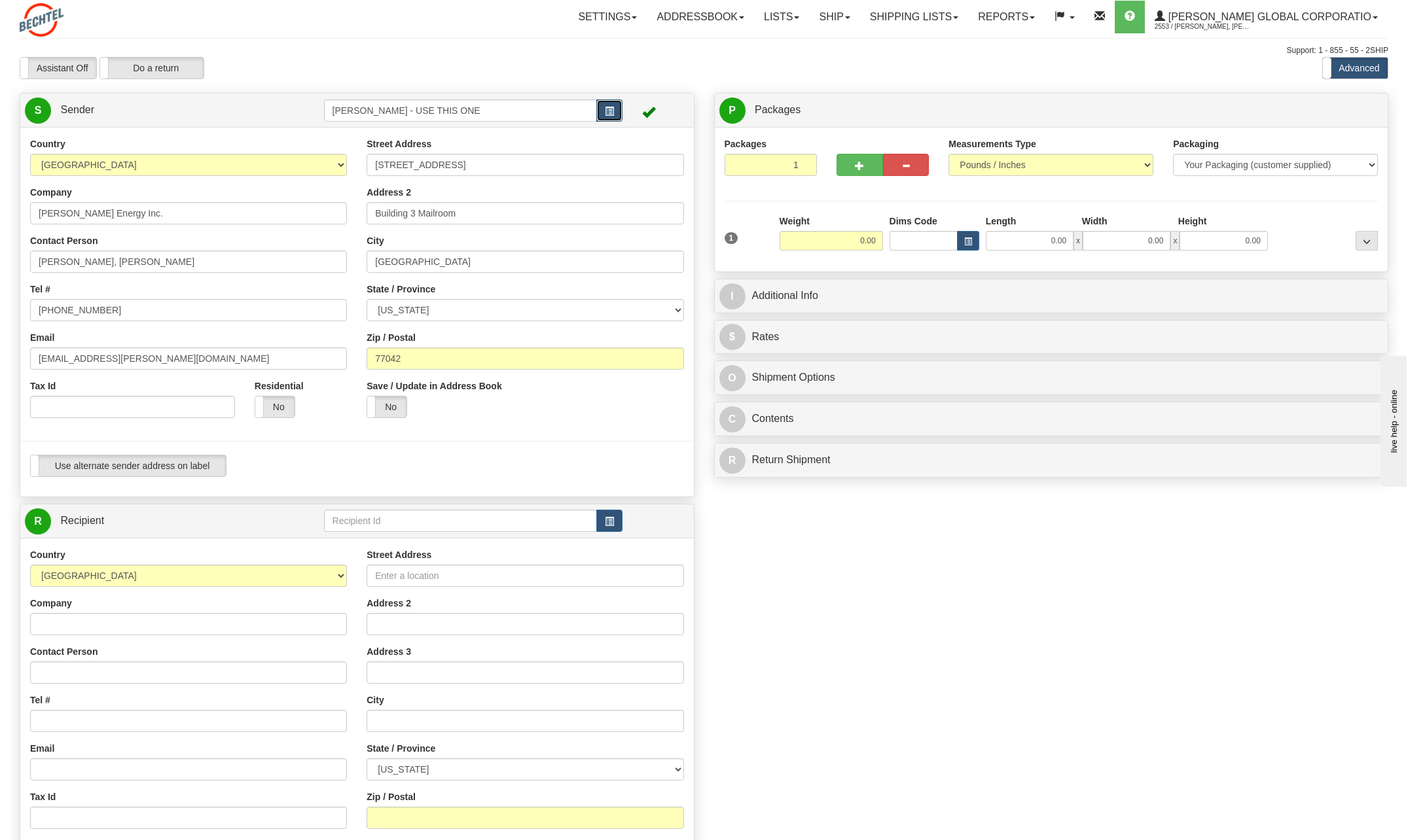
click at [607, 111] on span "button" at bounding box center [609, 111] width 9 height 8
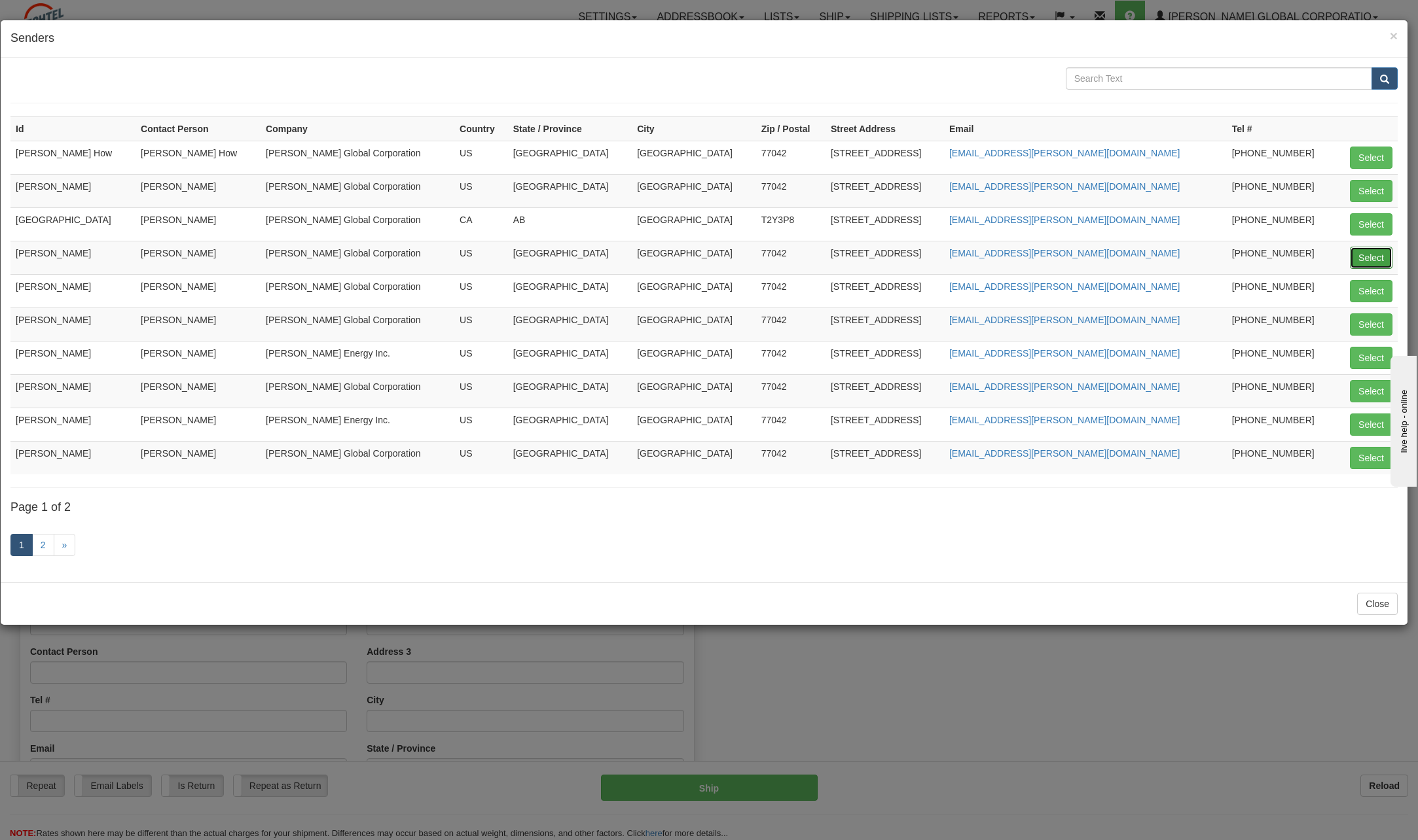
click at [1364, 264] on button "Select" at bounding box center [1372, 258] width 43 height 22
type input "[PERSON_NAME]"
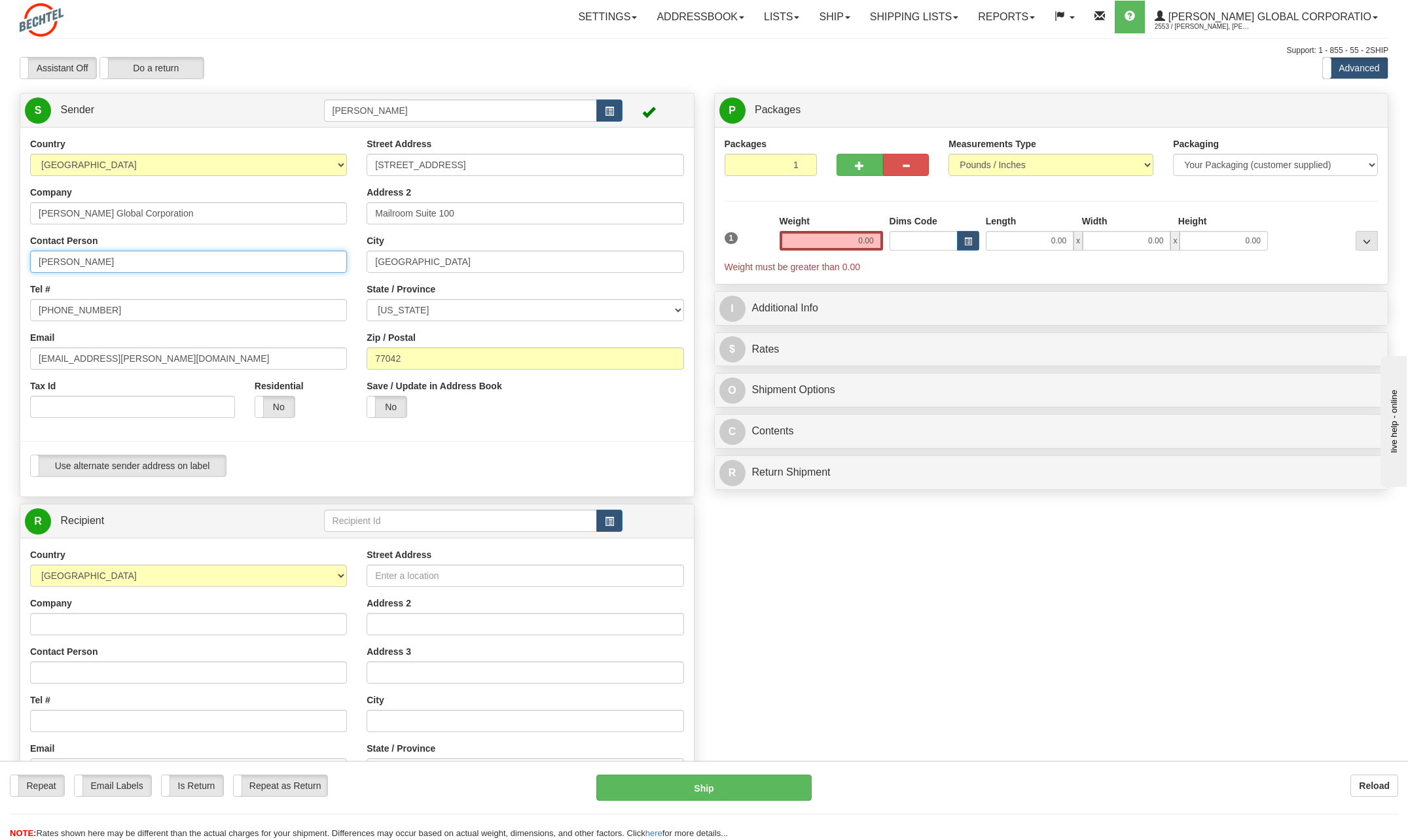
click at [133, 263] on input "[PERSON_NAME]" at bounding box center [189, 261] width 317 height 22
type input "C"
type input "r"
type input "[PERSON_NAME]"
click at [297, 287] on div "Tel # [PHONE_NUMBER]" at bounding box center [189, 302] width 317 height 39
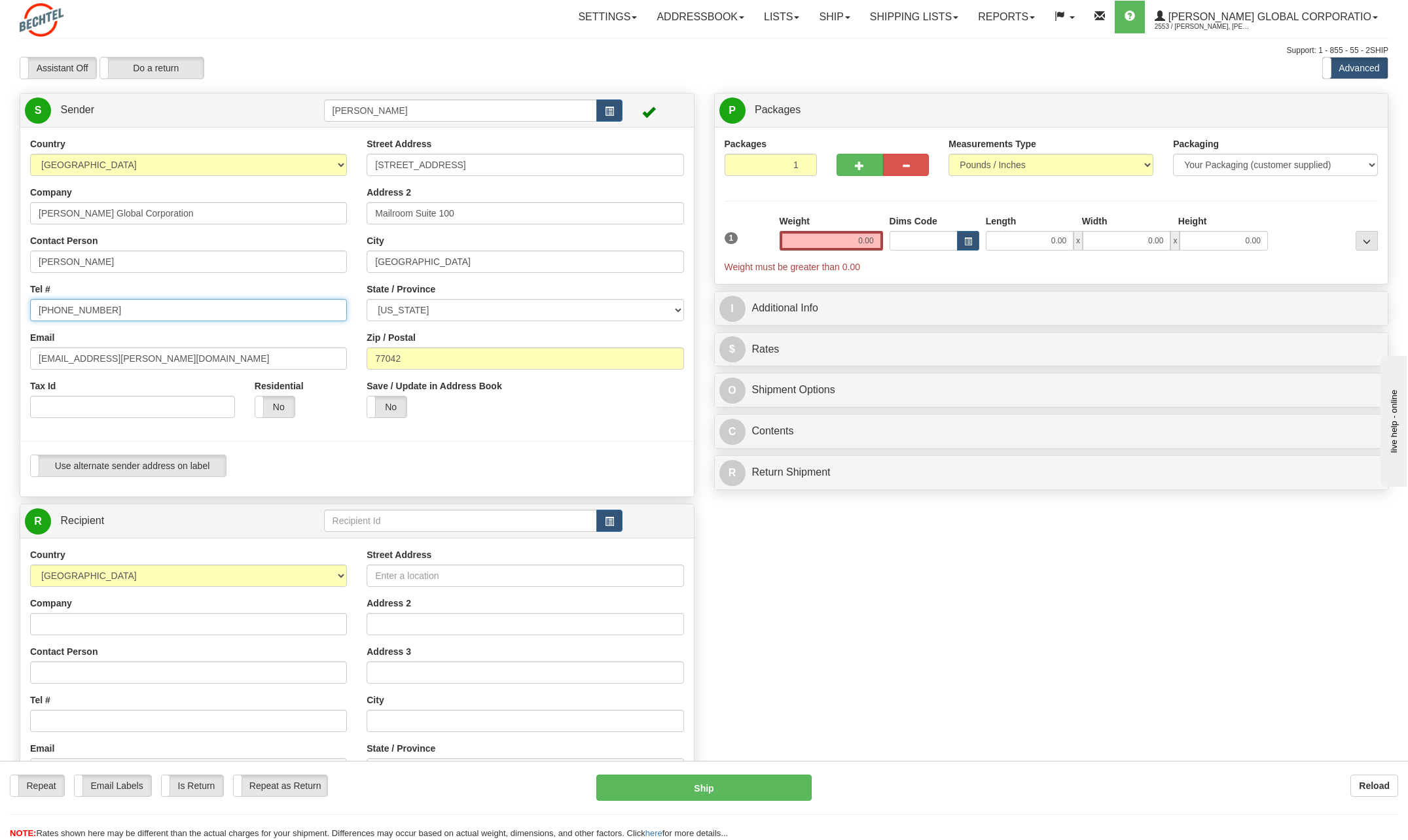
click at [154, 313] on input "[PHONE_NUMBER]" at bounding box center [189, 310] width 317 height 22
type input "[PHONE_NUMBER]"
click at [344, 333] on div "Email [EMAIL_ADDRESS][PERSON_NAME][DOMAIN_NAME]" at bounding box center [189, 351] width 317 height 39
drag, startPoint x: 80, startPoint y: 358, endPoint x: -3, endPoint y: 348, distance: 83.6
click at [0, 348] on html "Training Course Close Toggle navigation Settings Shipping Preferences New Sende…" at bounding box center [704, 420] width 1408 height 840
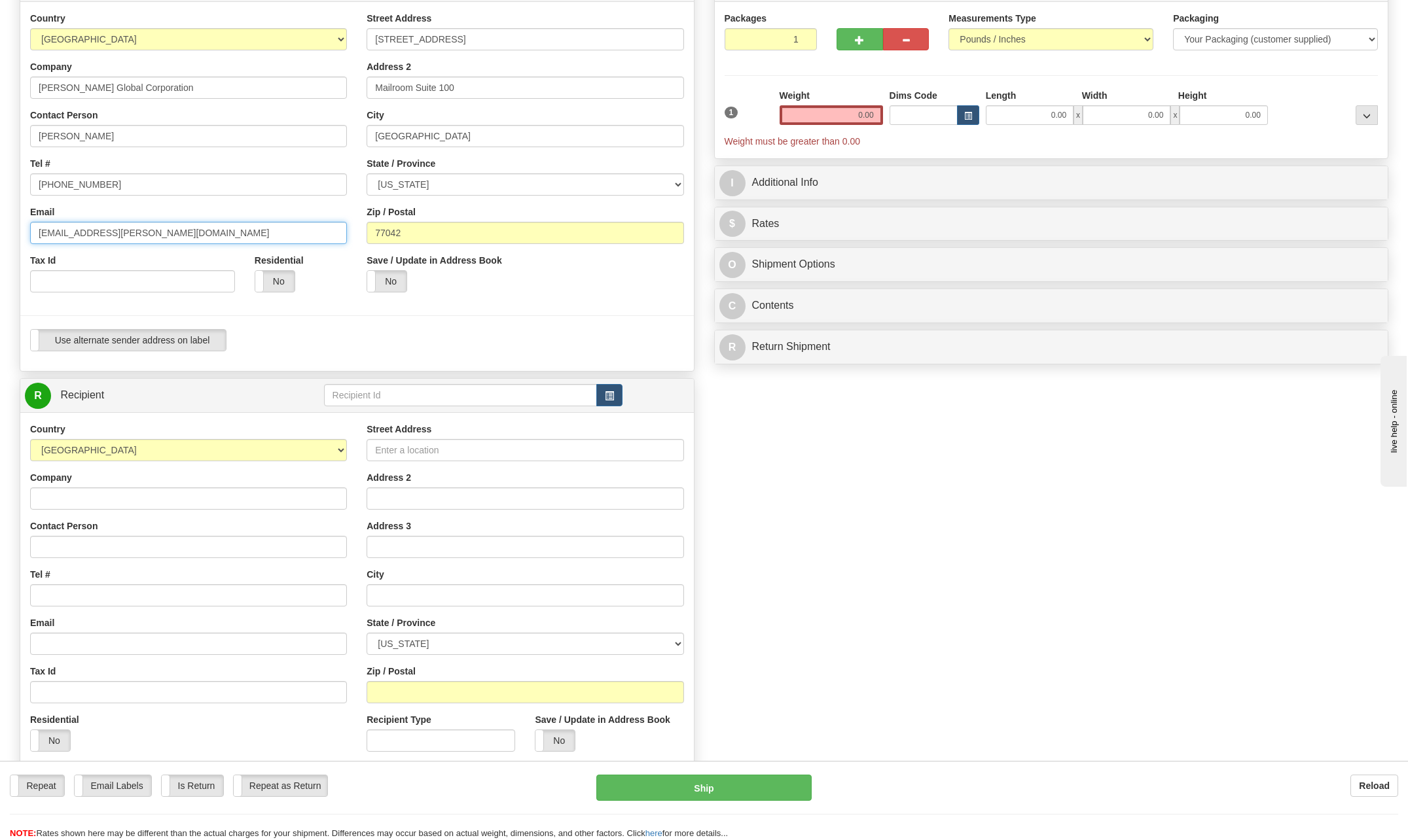
scroll to position [131, 0]
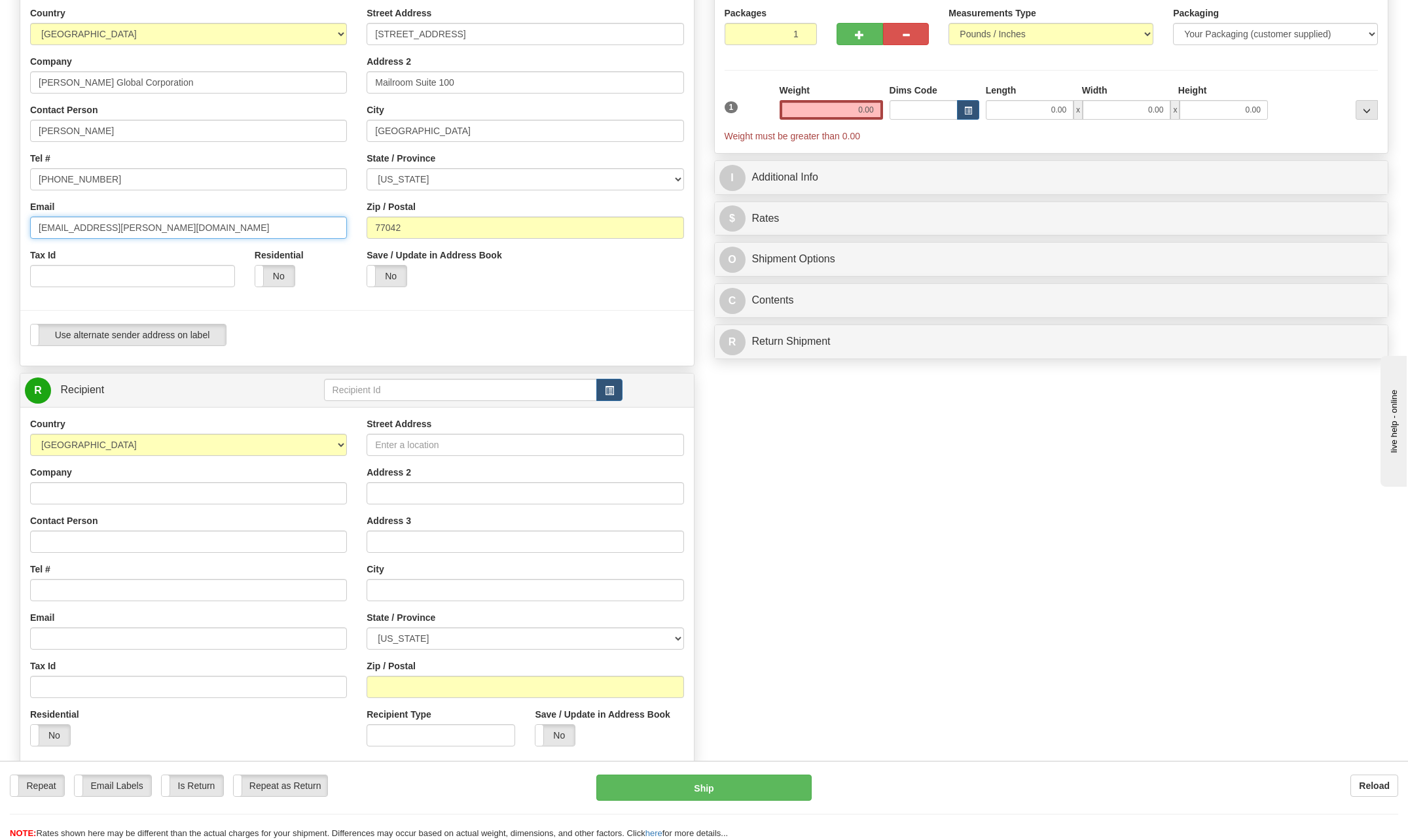
type input "[EMAIL_ADDRESS][PERSON_NAME][DOMAIN_NAME]"
click at [100, 492] on input "Company" at bounding box center [189, 494] width 317 height 22
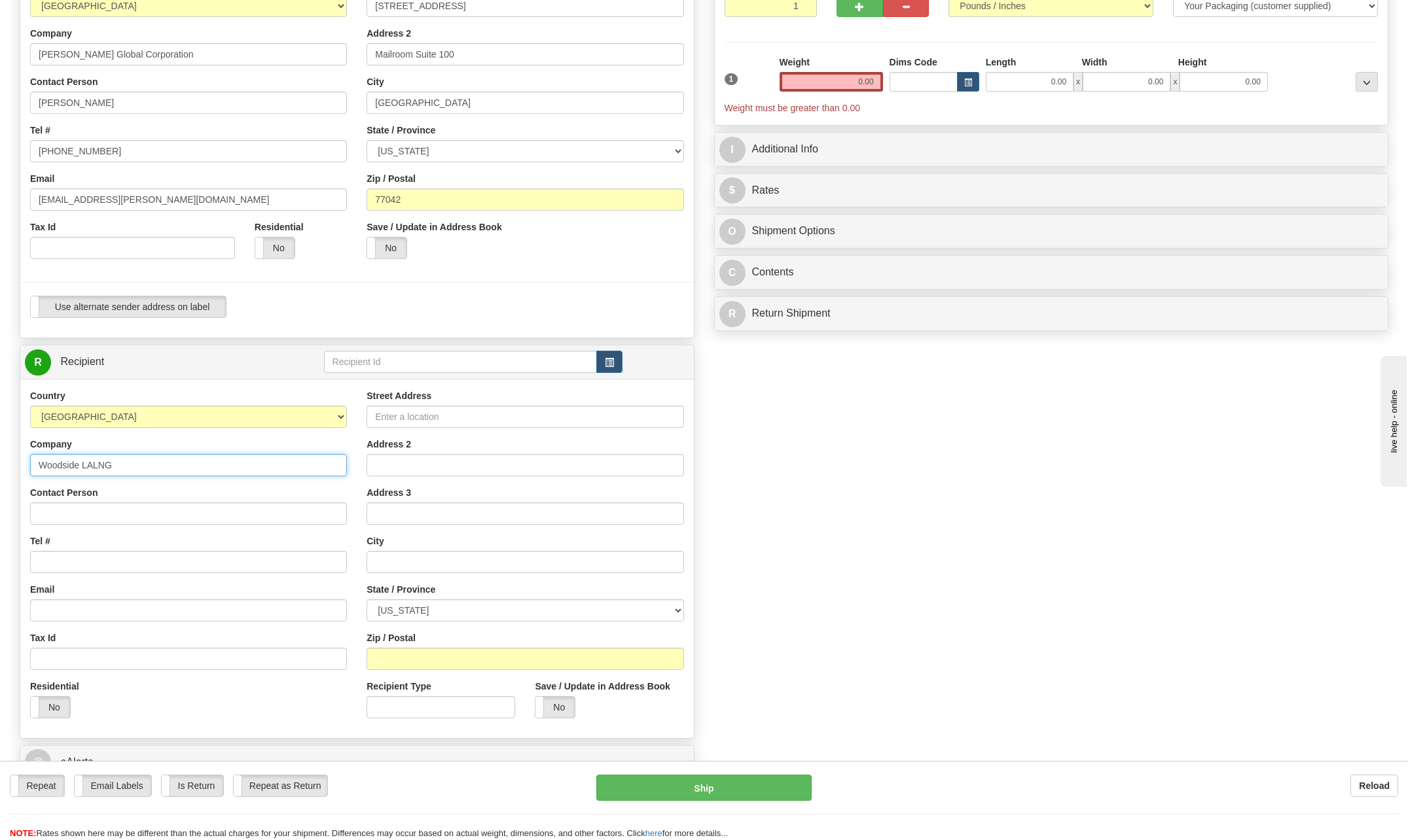
scroll to position [196, 0]
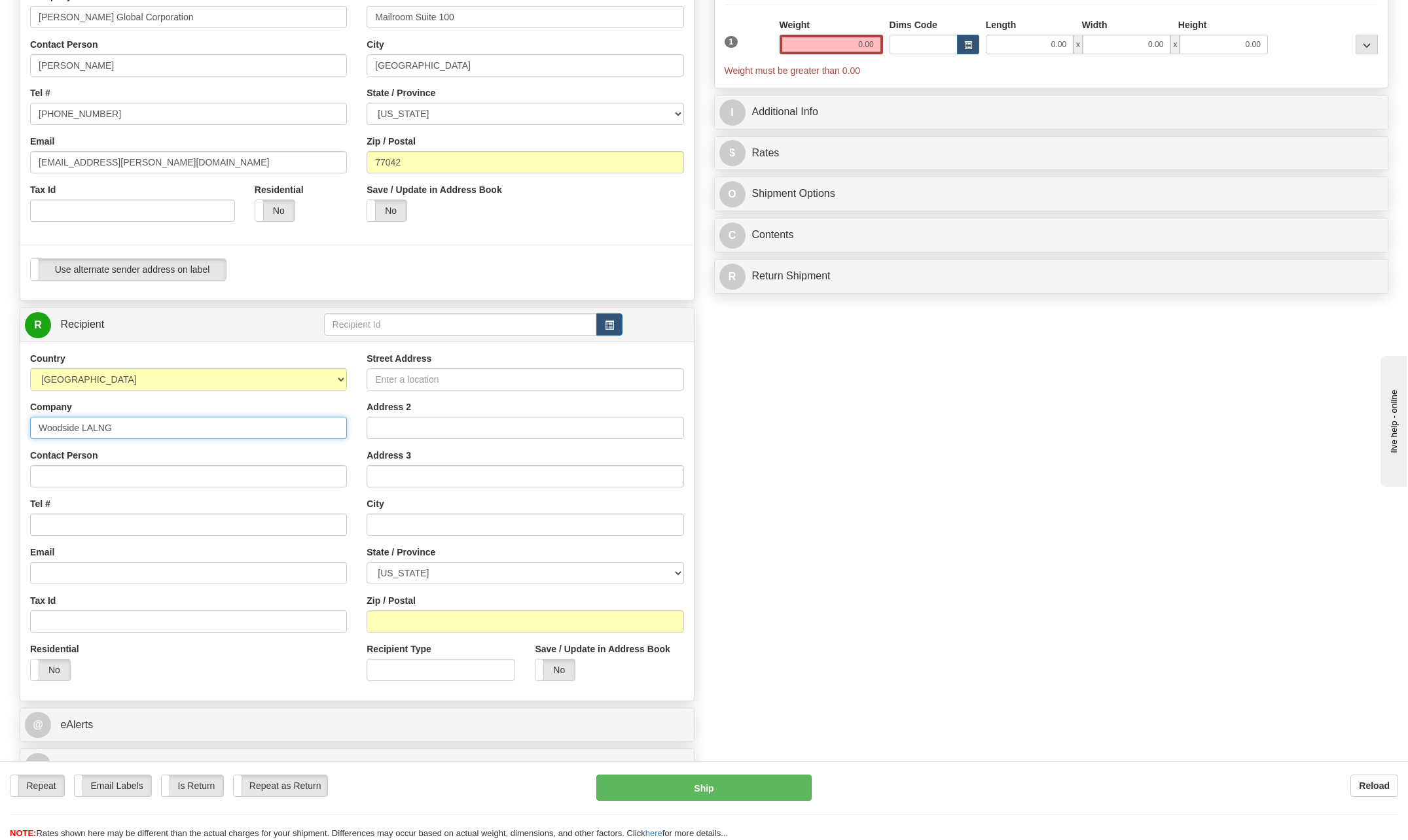
type input "Woodside LALNG"
click at [51, 476] on input "Contact Person" at bounding box center [189, 476] width 317 height 22
type input "[PERSON_NAME][DATE]"
click at [75, 523] on input "Tel #" at bounding box center [189, 525] width 317 height 22
click at [397, 385] on input "Street Address" at bounding box center [525, 380] width 317 height 22
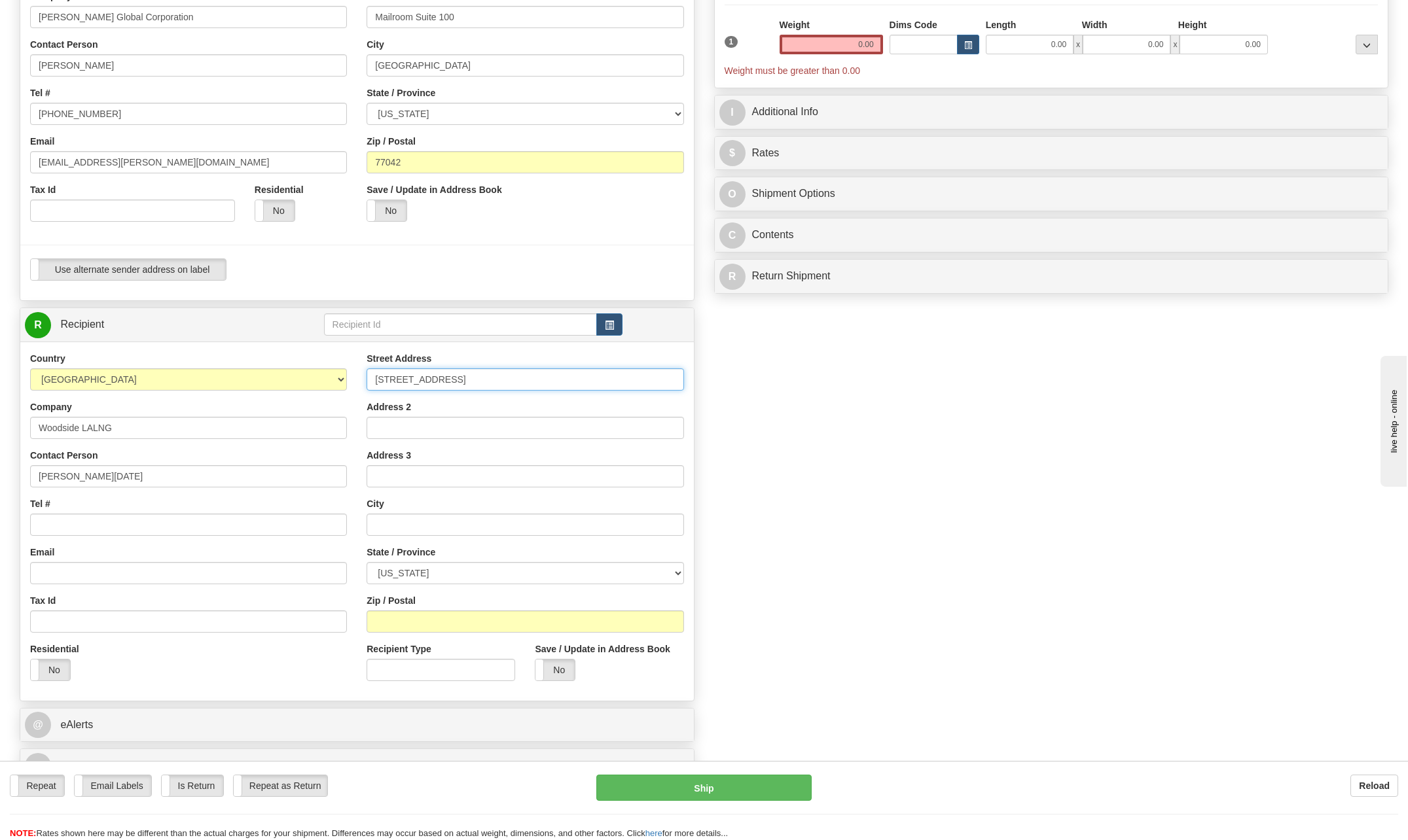
type input "[STREET_ADDRESS]"
click at [402, 528] on input "text" at bounding box center [525, 525] width 317 height 22
type input "Sulphur"
click at [677, 571] on select "[US_STATE] [US_STATE] [US_STATE] [US_STATE] Armed Forces America Armed Forces E…" at bounding box center [525, 573] width 317 height 22
select select "LA"
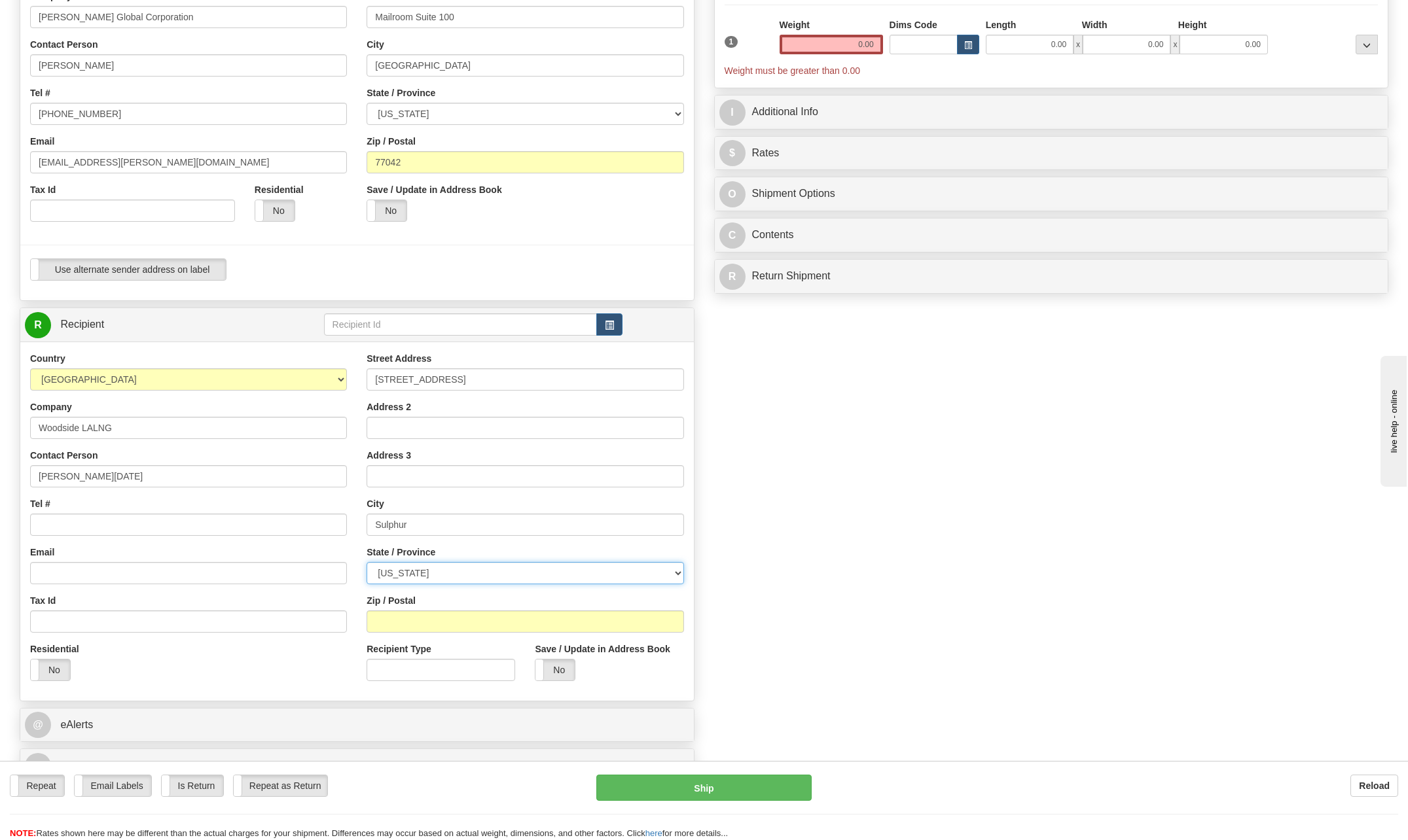
click at [367, 562] on select "[US_STATE] [US_STATE] [US_STATE] [US_STATE] Armed Forces America Armed Forces E…" at bounding box center [525, 573] width 317 height 22
click at [416, 626] on input "Zip / Postal" at bounding box center [525, 622] width 317 height 22
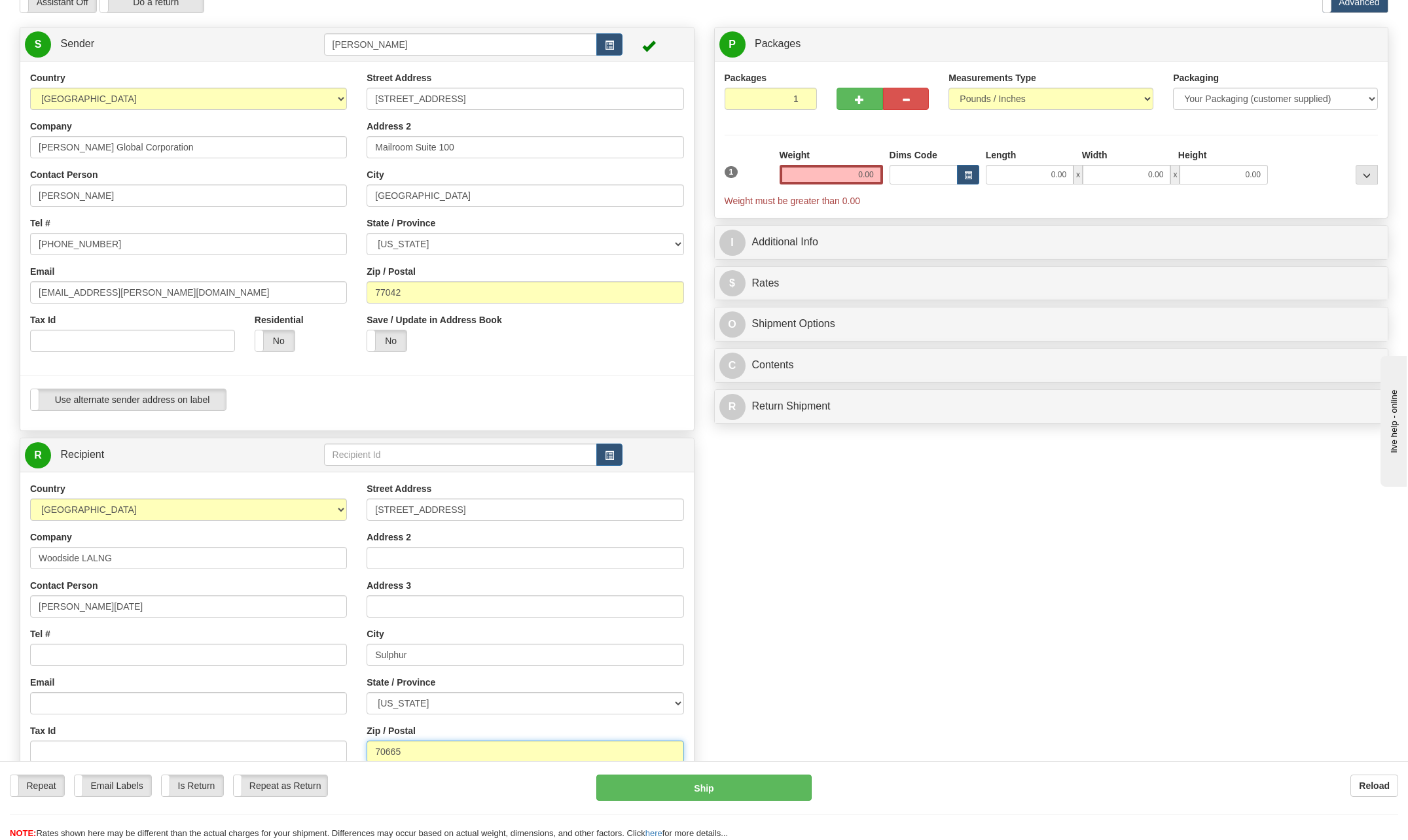
scroll to position [66, 0]
type input "70665"
drag, startPoint x: 858, startPoint y: 171, endPoint x: 901, endPoint y: 170, distance: 43.0
click at [901, 170] on div "1 Weight 0.00 Dims Code 0.00" at bounding box center [1051, 178] width 660 height 59
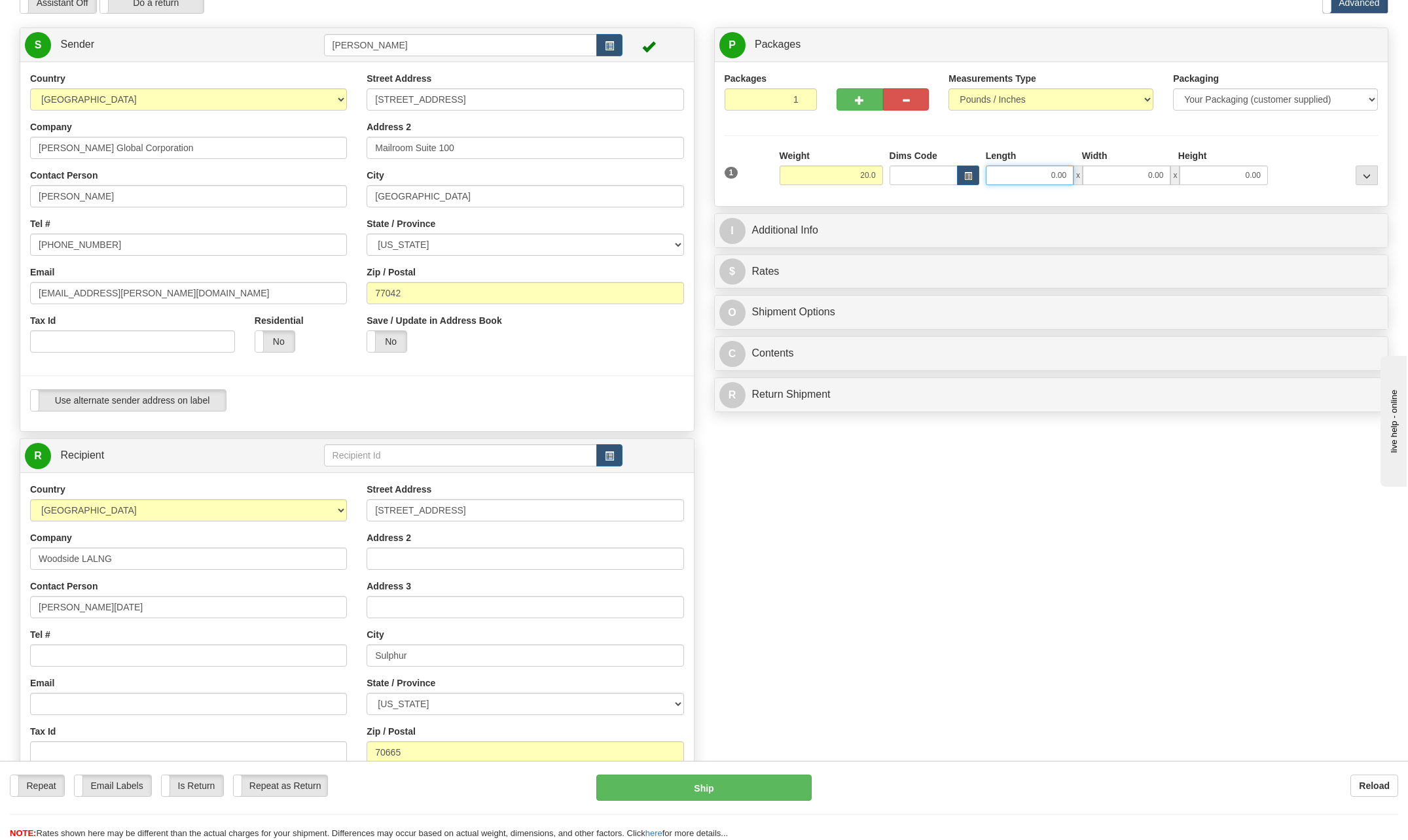
type input "20.00"
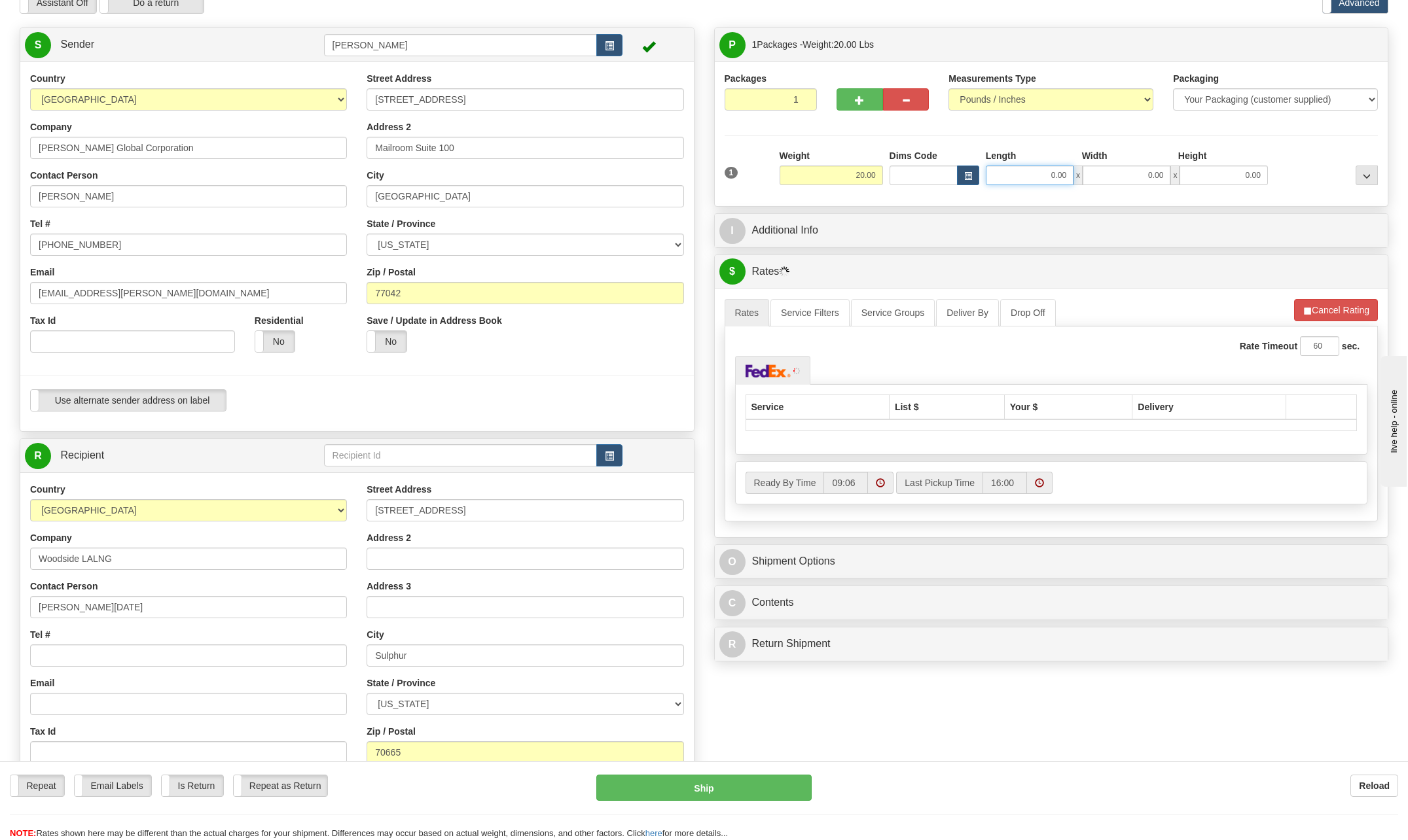
drag, startPoint x: 1039, startPoint y: 170, endPoint x: 1106, endPoint y: 174, distance: 67.1
click at [1106, 174] on div "0.00 x 0.00 x 0.00" at bounding box center [1127, 175] width 282 height 19
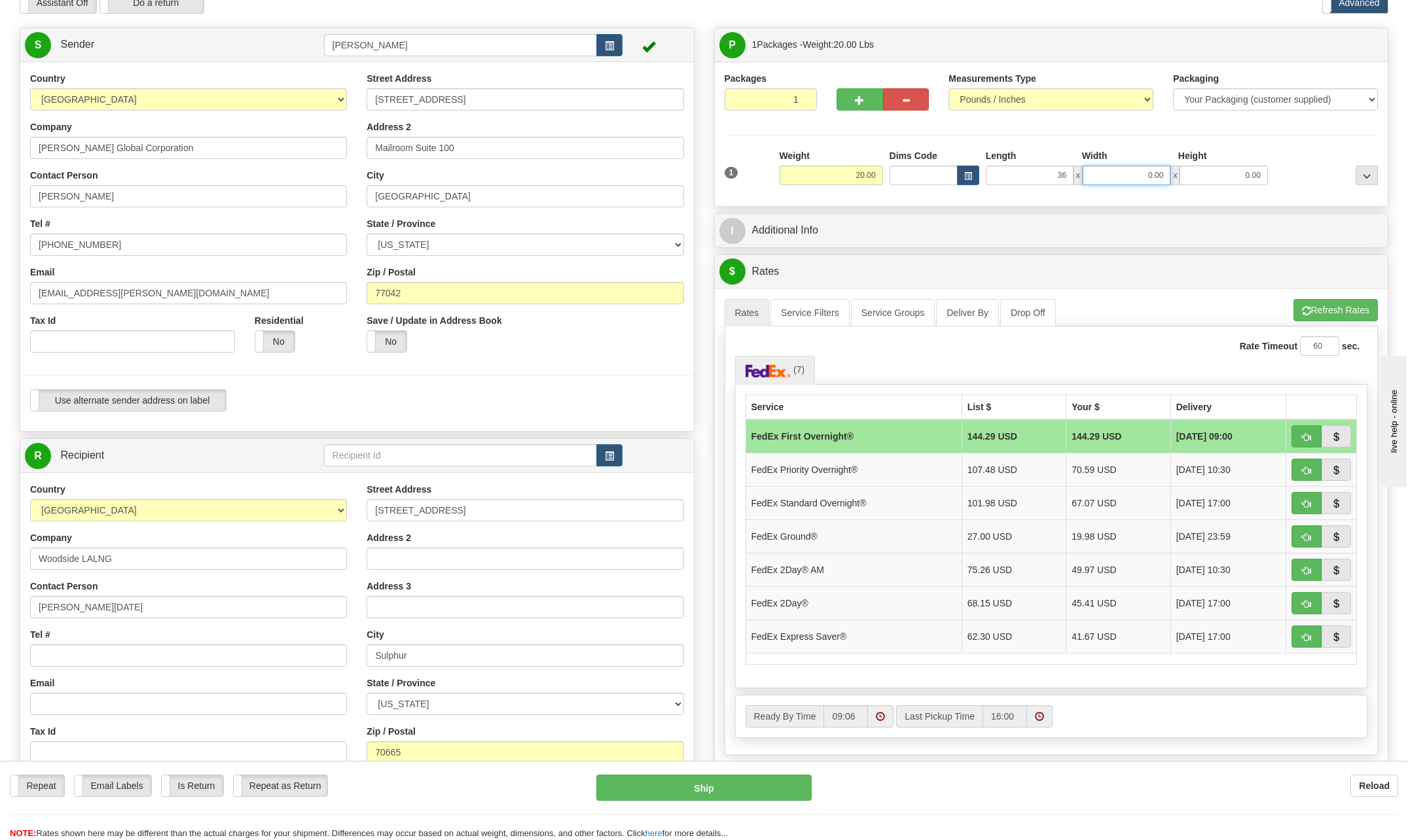
type input "36.00"
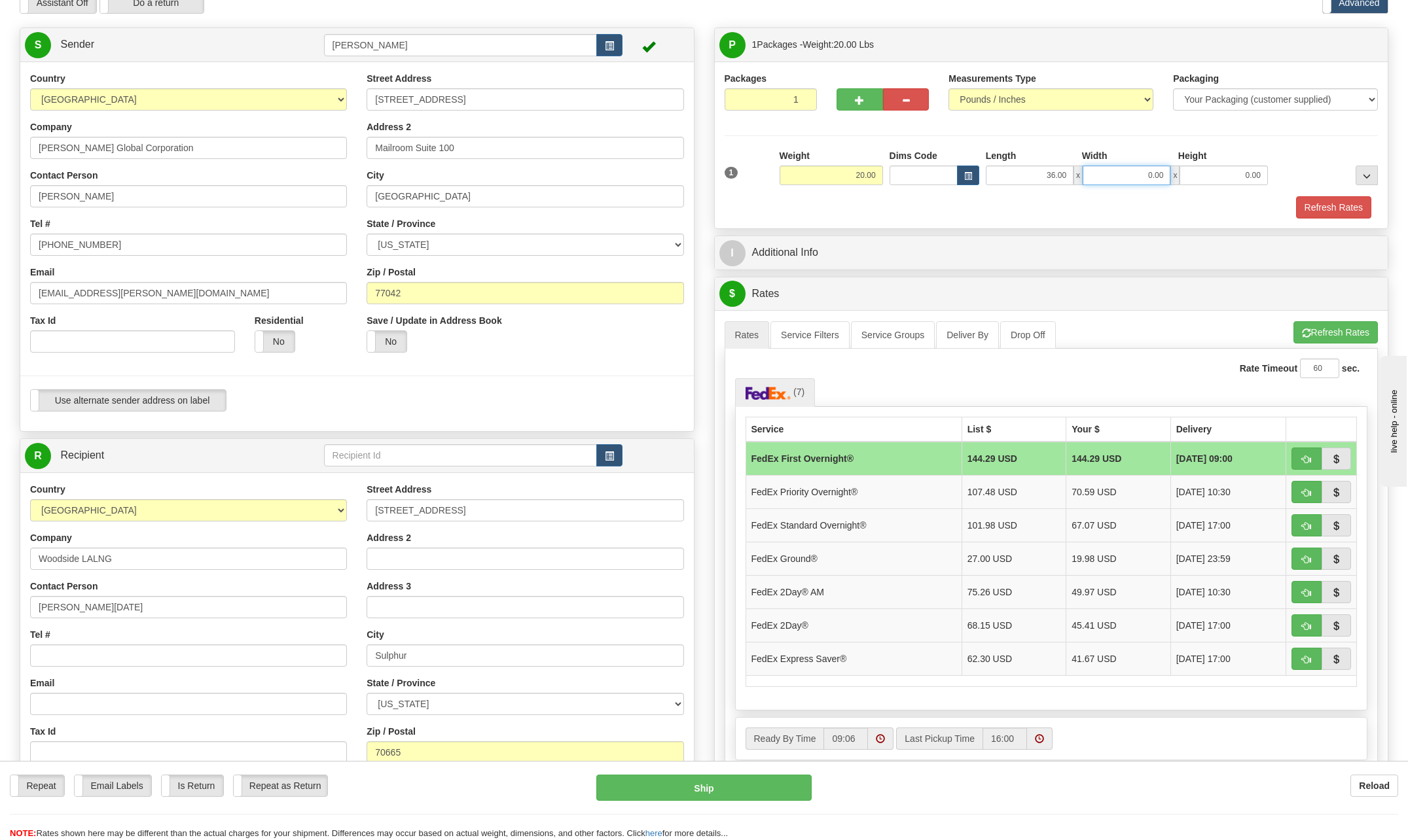
drag, startPoint x: 1144, startPoint y: 171, endPoint x: 1185, endPoint y: 174, distance: 41.1
click at [1185, 174] on div "36.00 x 0.00 x 0.00" at bounding box center [1127, 175] width 282 height 19
type input "24.00"
drag, startPoint x: 1236, startPoint y: 174, endPoint x: 1360, endPoint y: 171, distance: 124.0
click at [1360, 171] on div "1 Weight 20.00 Dims Code x x" at bounding box center [1051, 172] width 660 height 46
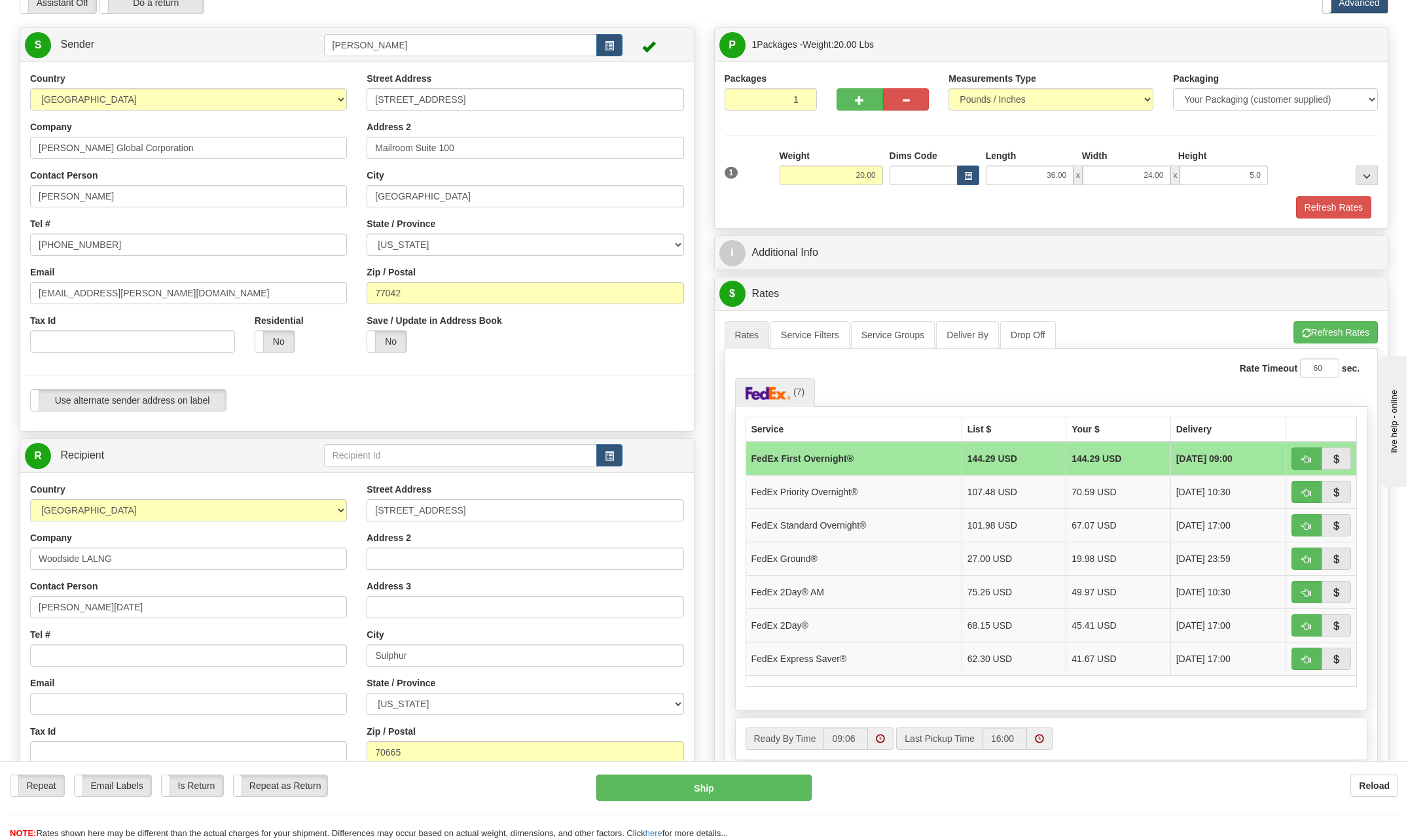
type input "5.00"
click at [1306, 142] on div "Packages 1 1 Measurements Type" at bounding box center [1051, 145] width 654 height 147
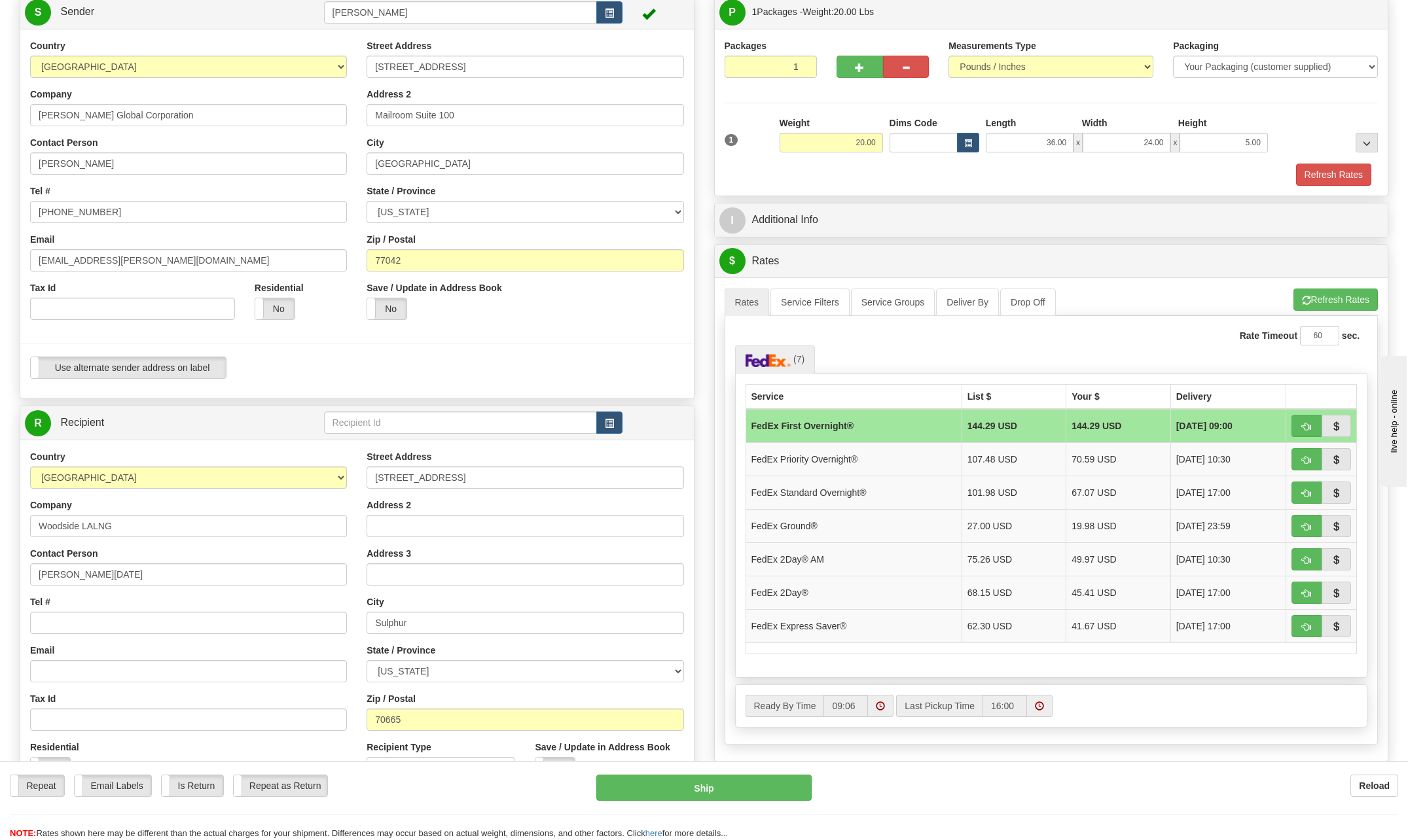
scroll to position [131, 0]
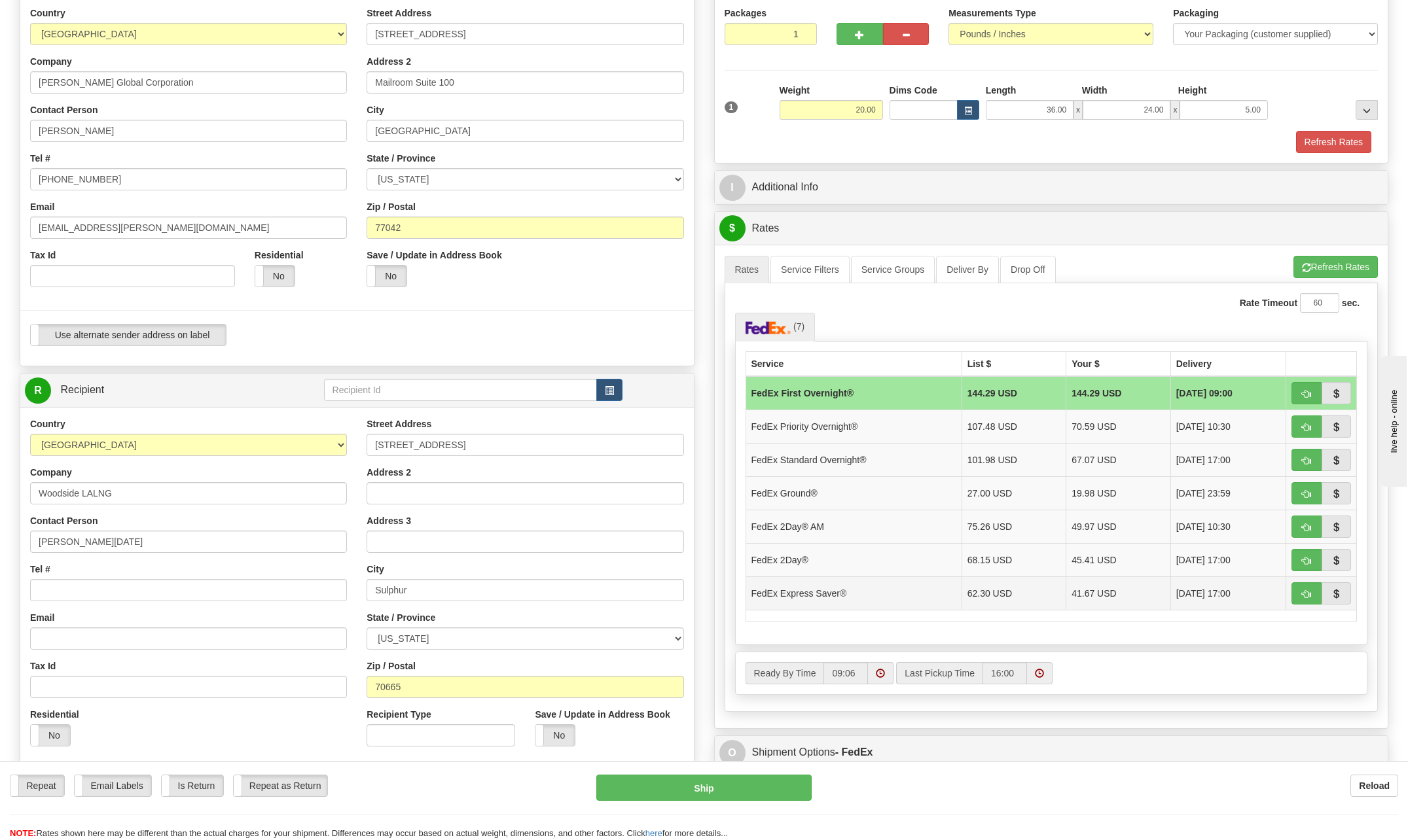
click at [830, 597] on td "FedEx Express Saver®" at bounding box center [853, 593] width 216 height 33
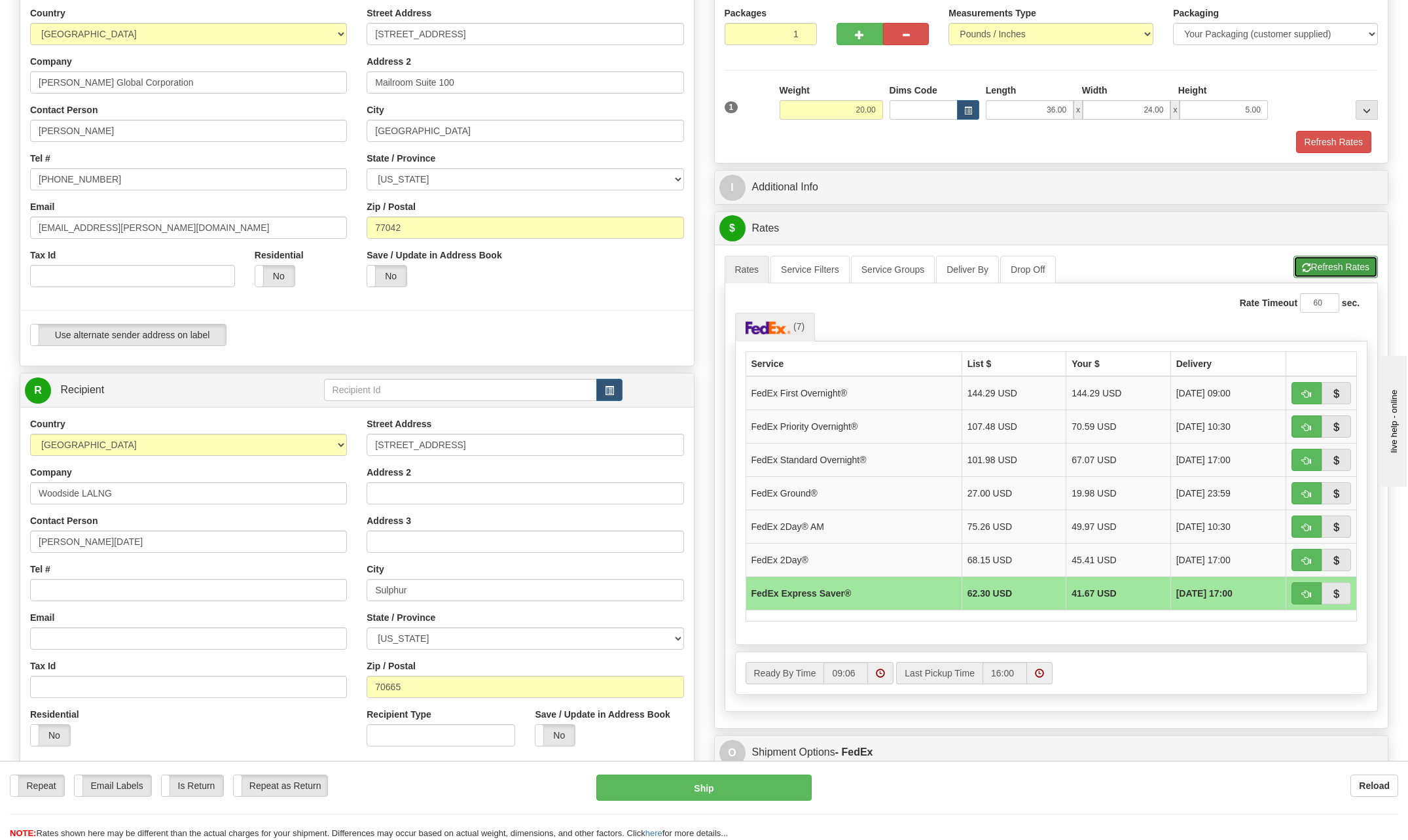
click at [1346, 269] on button "Refresh Rates" at bounding box center [1335, 267] width 84 height 22
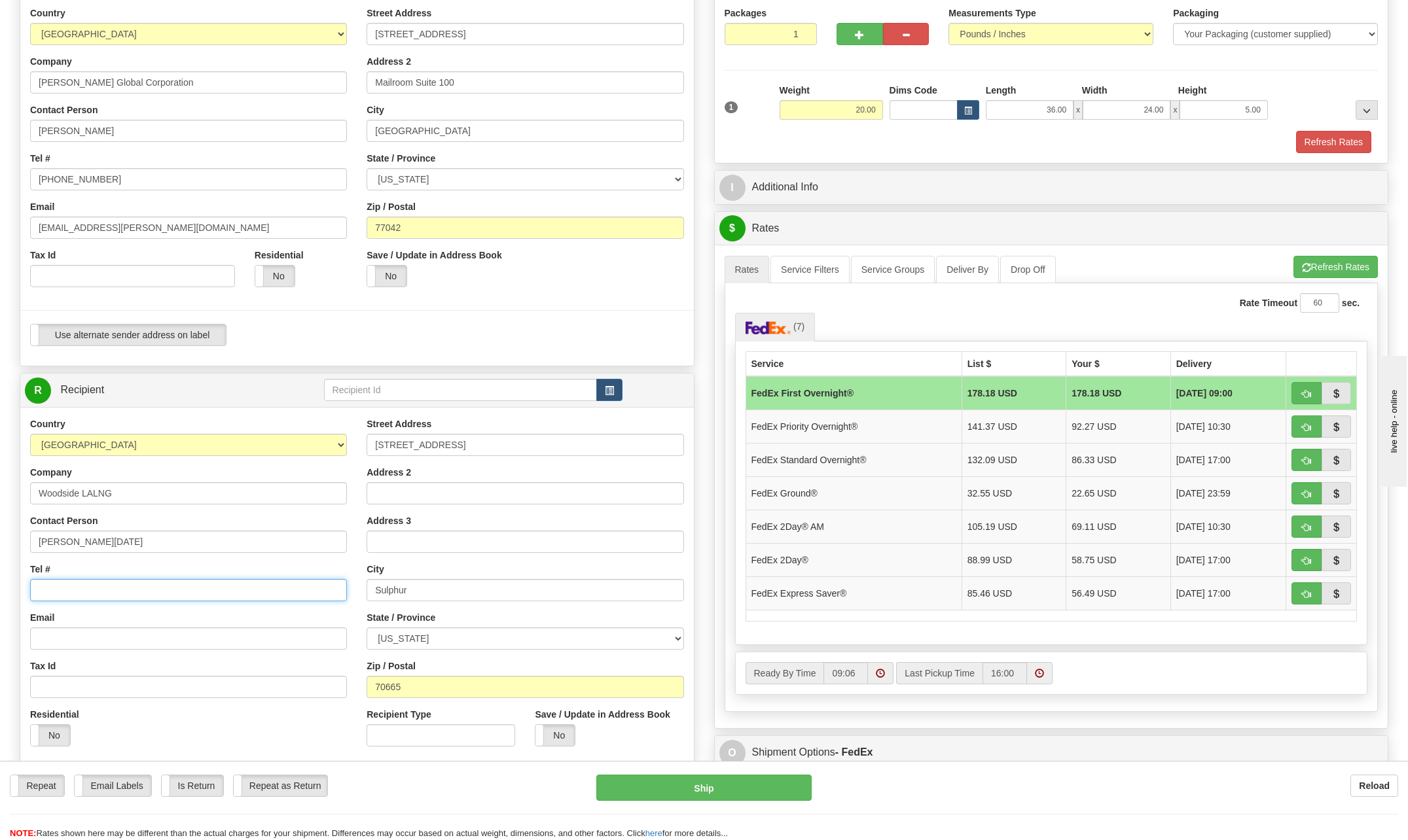
click at [77, 592] on input "Tel #" at bounding box center [189, 590] width 317 height 22
type input "[PHONE_NUMBER]"
click at [819, 592] on td "FedEx Express Saver®" at bounding box center [853, 593] width 216 height 33
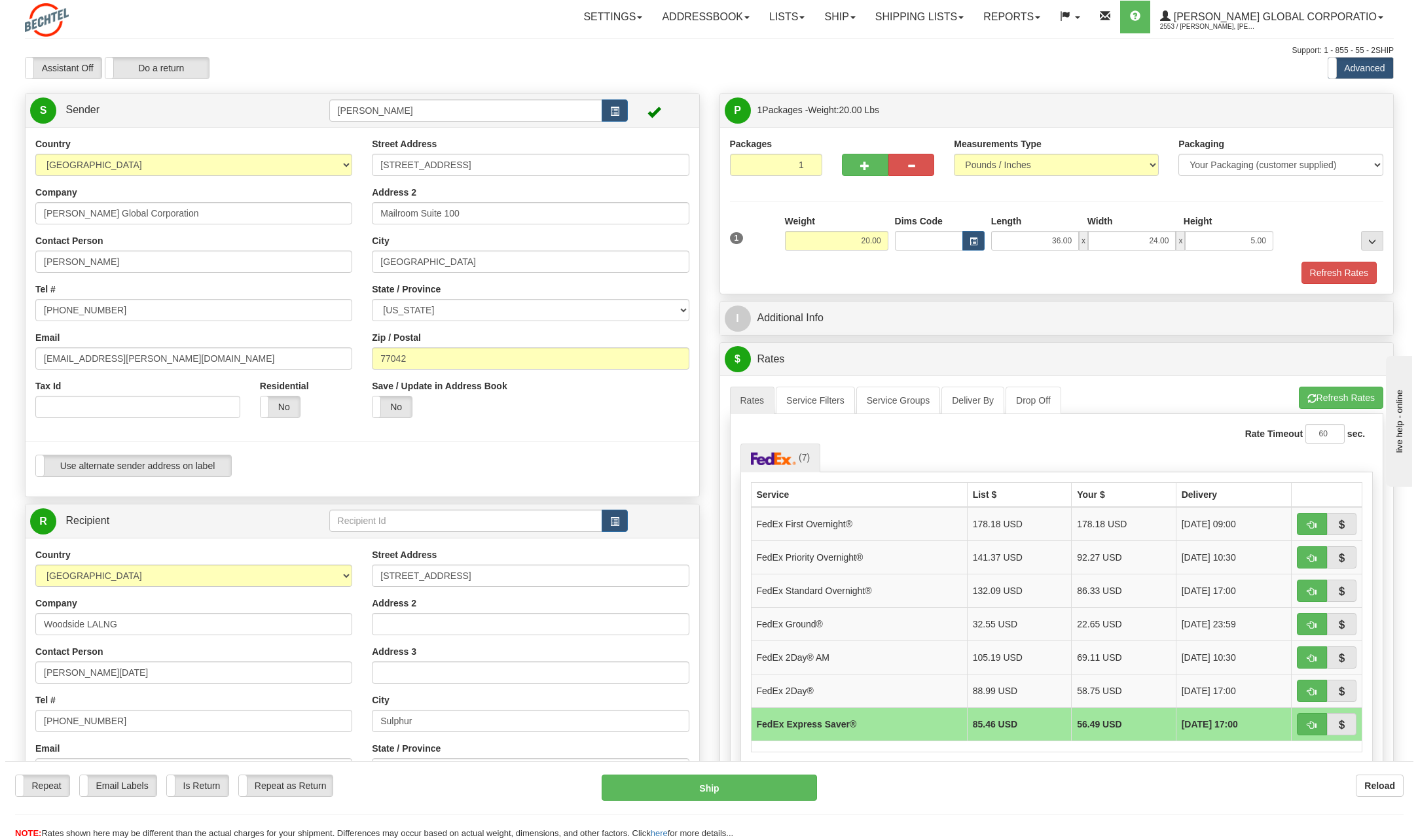
scroll to position [66, 0]
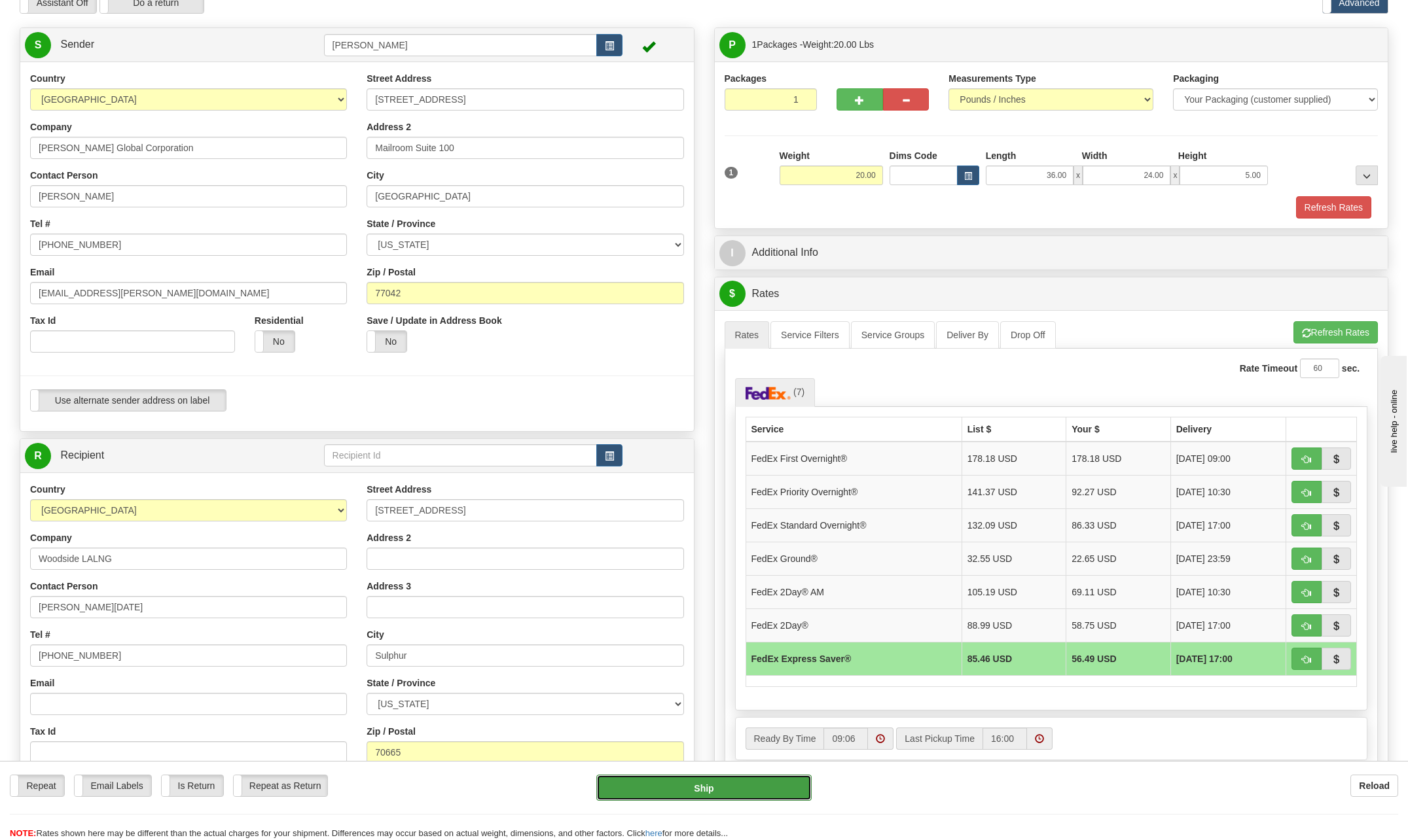
click at [739, 790] on button "Ship" at bounding box center [703, 788] width 215 height 26
type input "20"
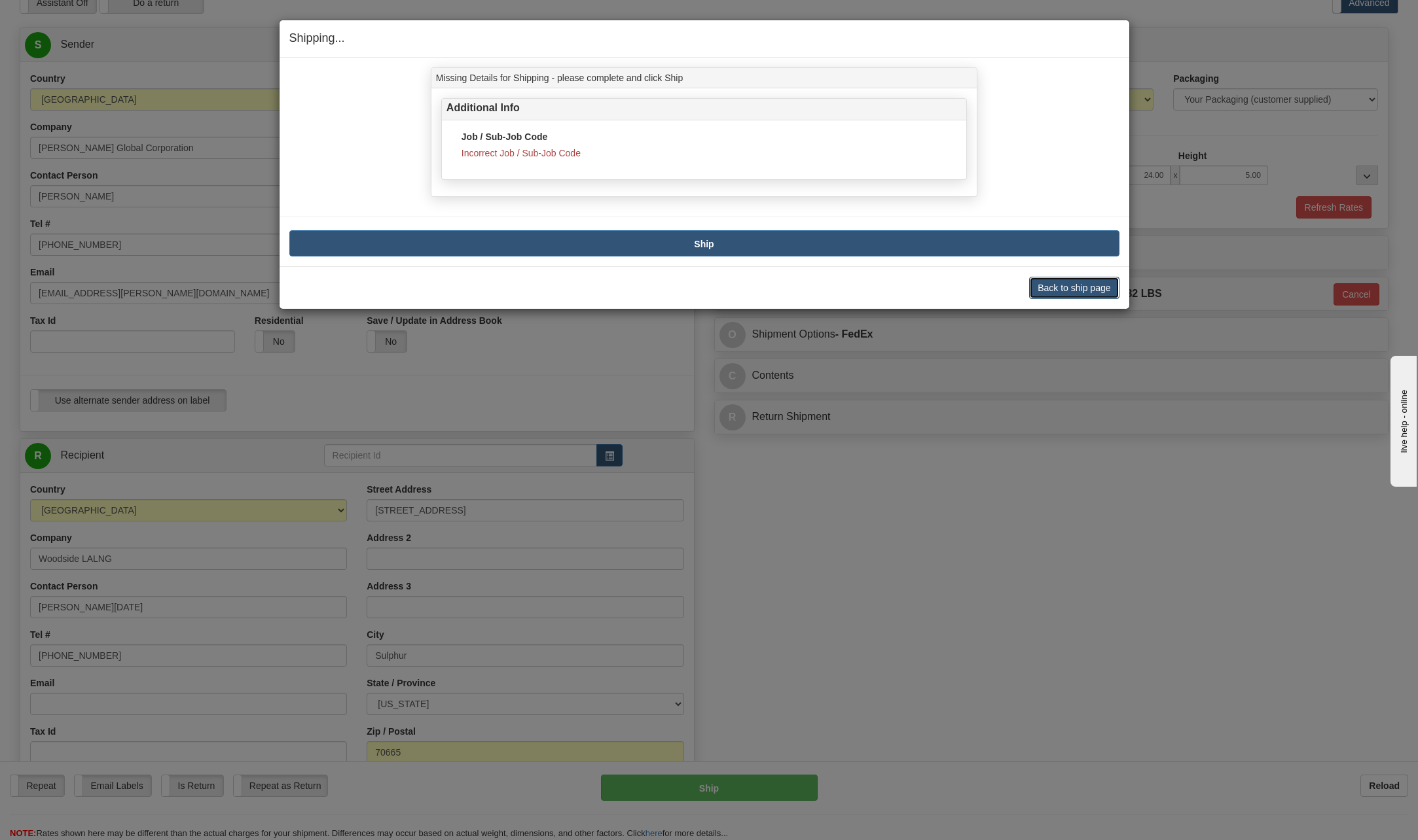
click at [1084, 288] on button "Back to ship page" at bounding box center [1074, 288] width 90 height 22
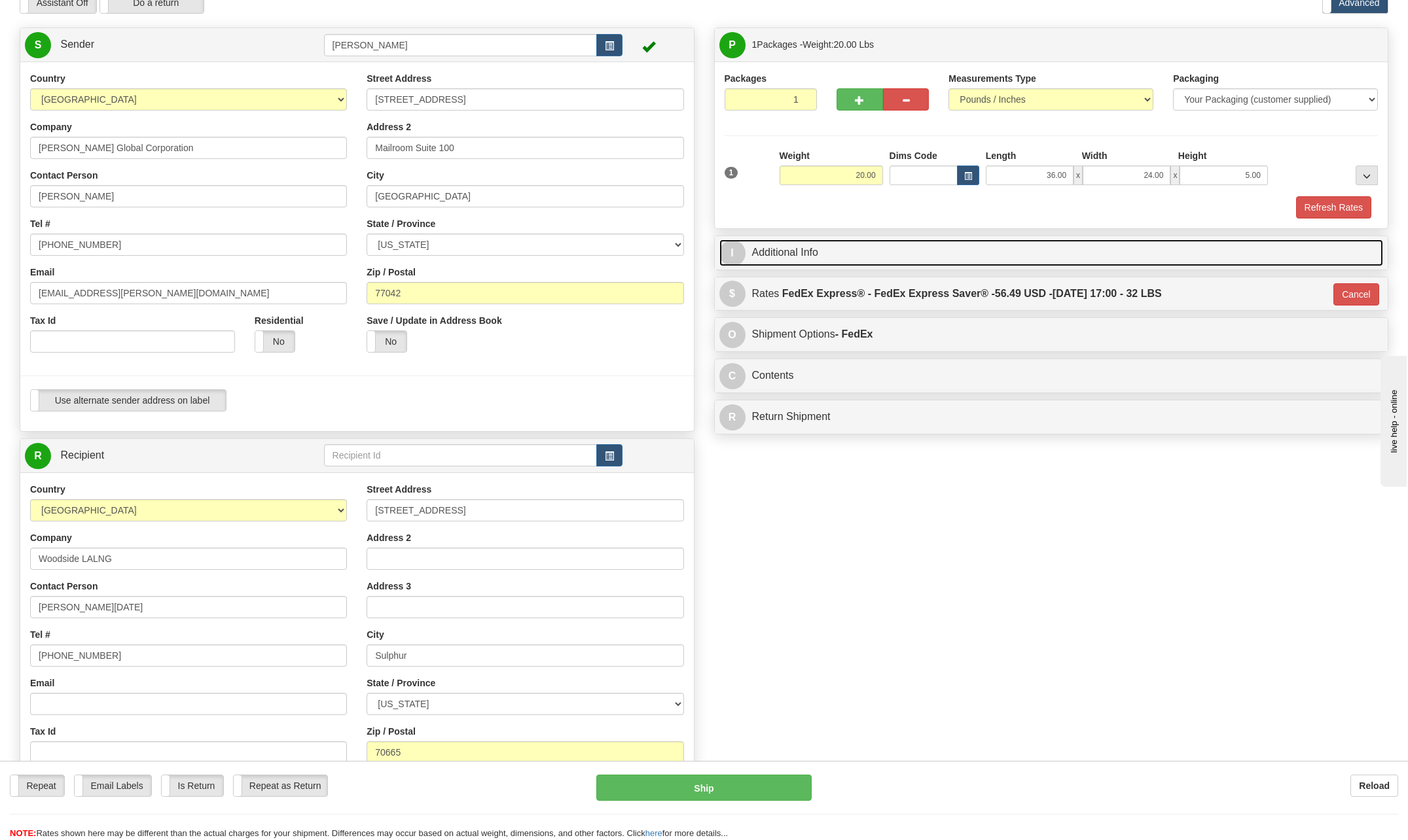
click at [724, 253] on span "I" at bounding box center [732, 253] width 26 height 26
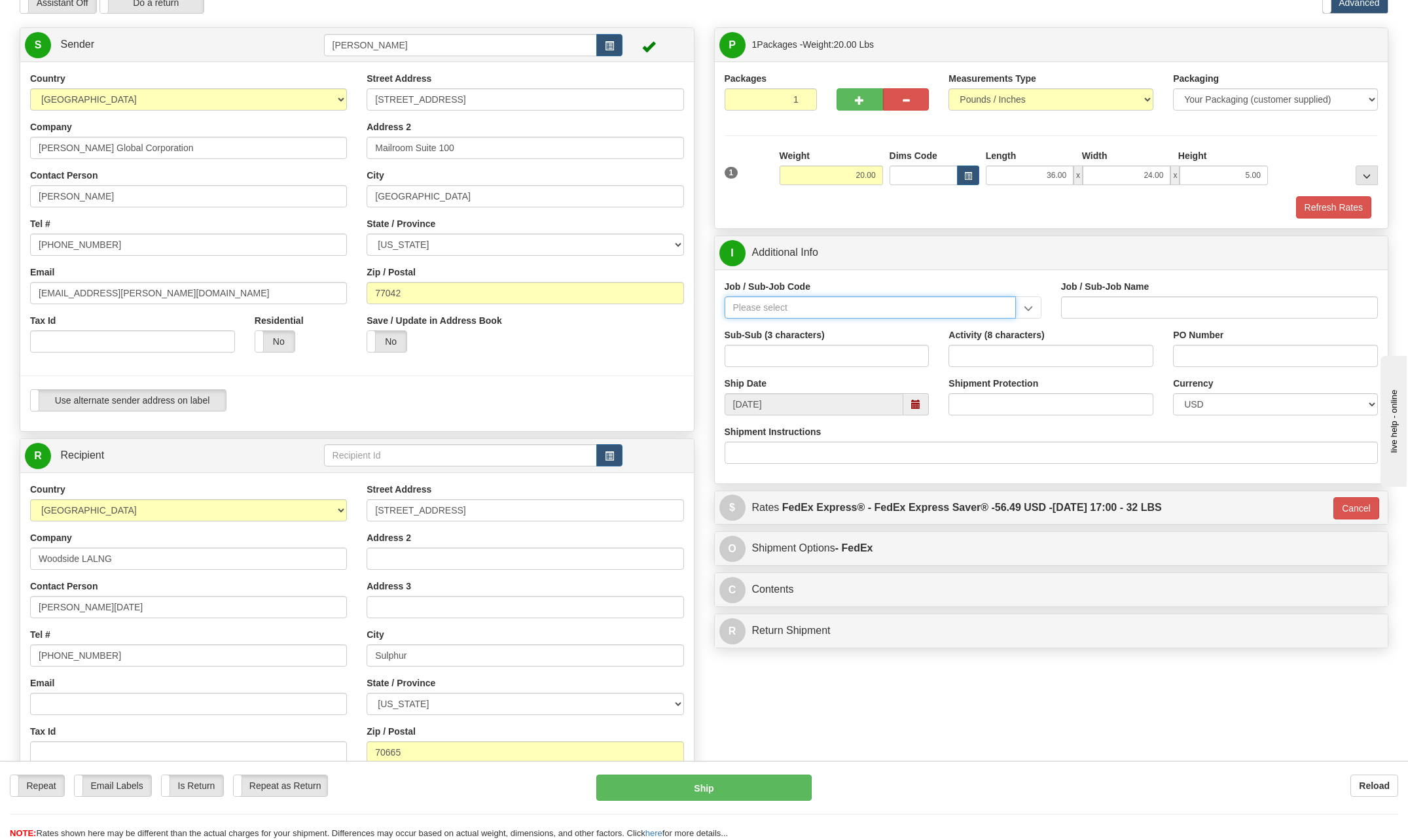
click at [803, 306] on input "Job / Sub-Job Code" at bounding box center [870, 308] width 291 height 22
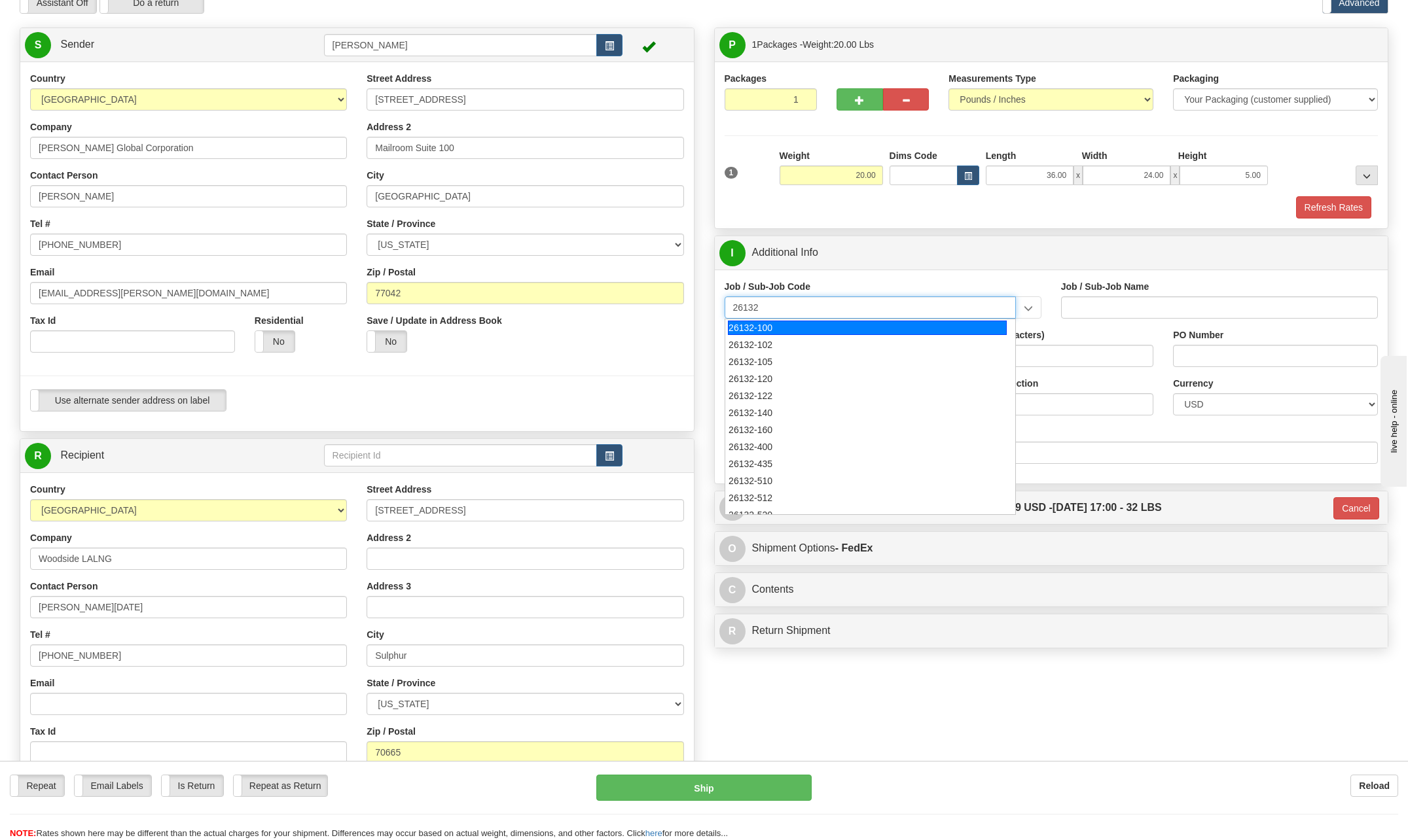
click at [783, 327] on div "26132-100" at bounding box center [867, 328] width 279 height 15
type input "26132-100"
type input "DRIFTWOOD LNG - HOME OFFICE - [GEOGRAPHIC_DATA] ACTIVITIES"
type input "26132-100"
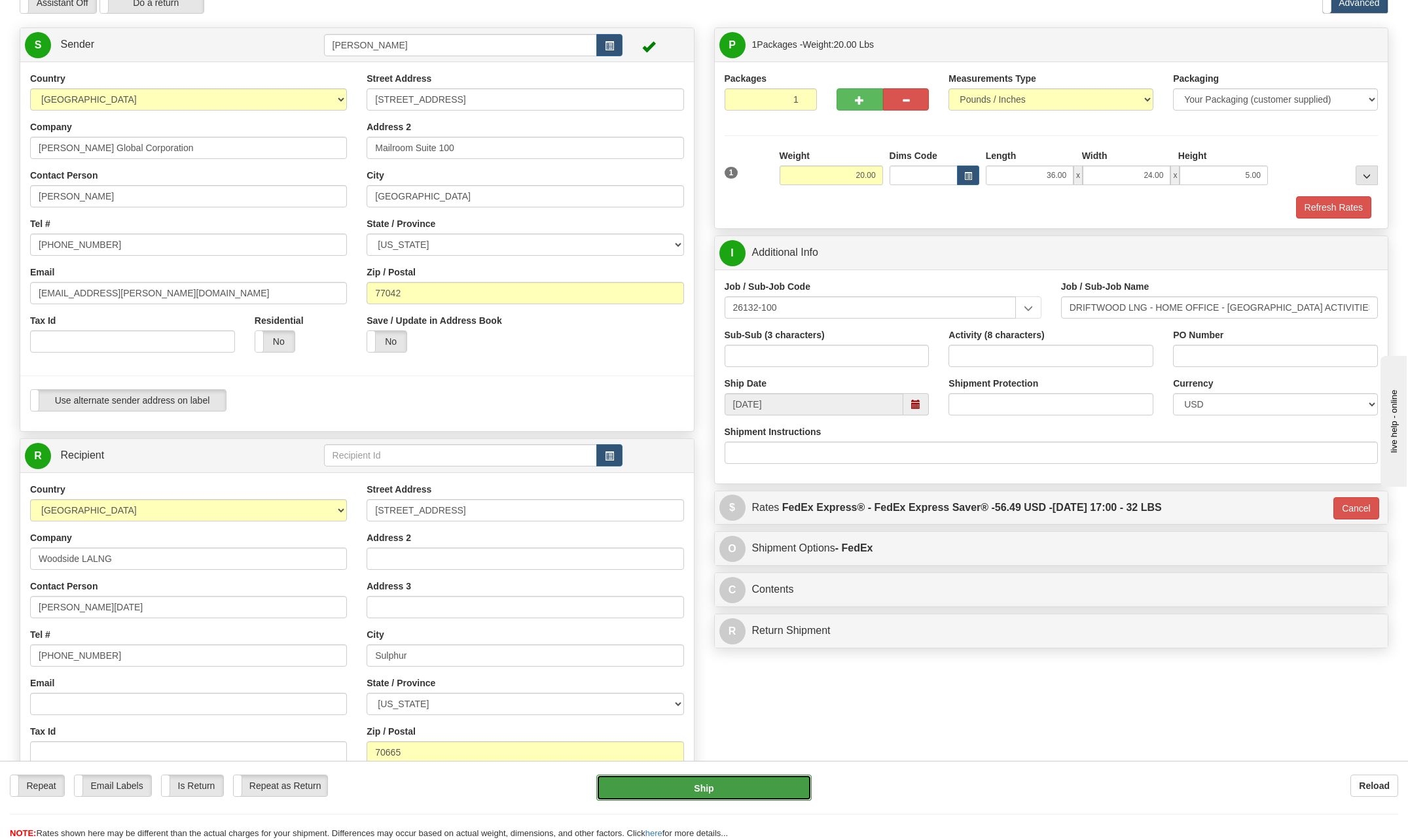
click at [739, 788] on button "Ship" at bounding box center [703, 788] width 215 height 26
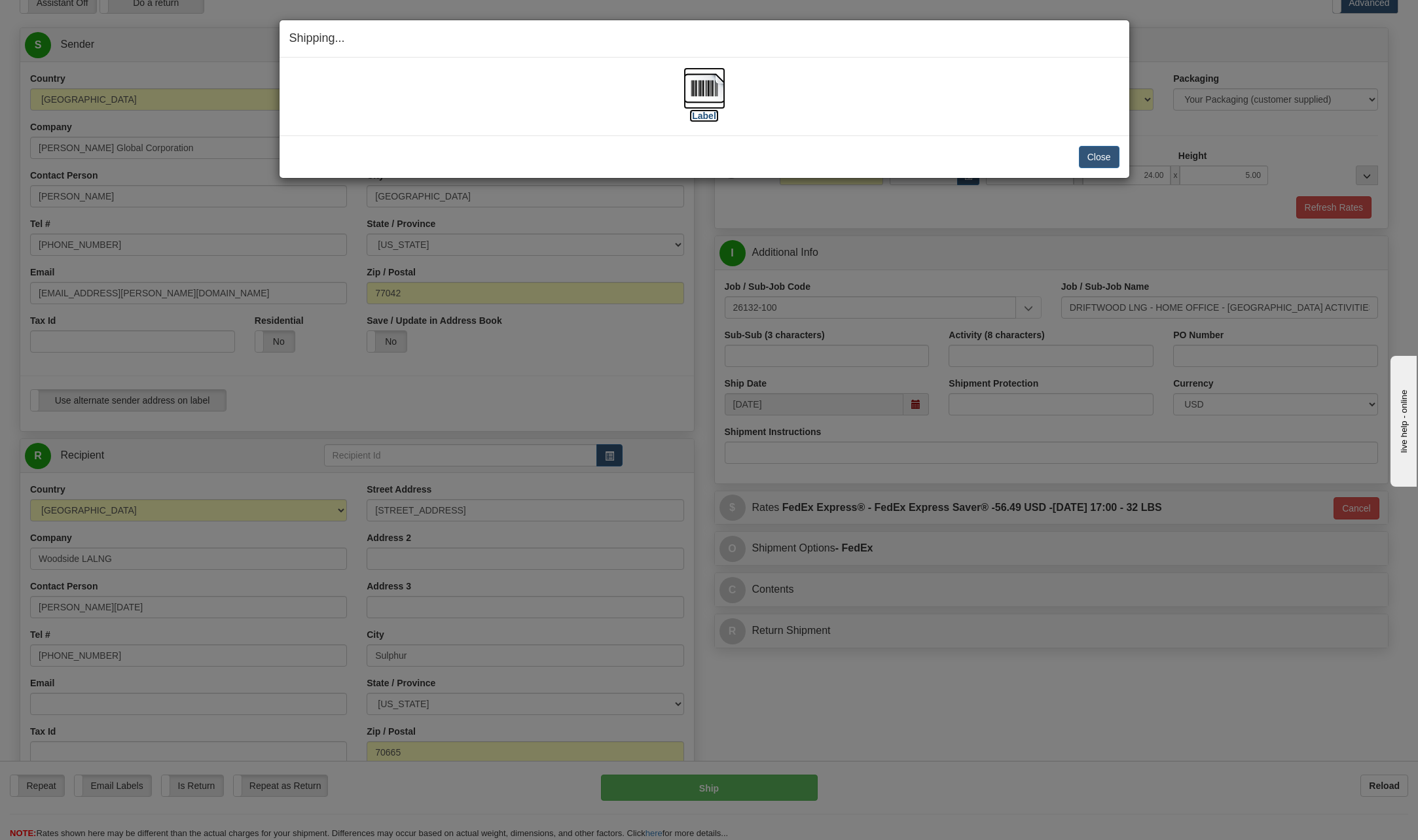
click at [708, 96] on img at bounding box center [704, 88] width 42 height 42
